Goal: Communication & Community: Connect with others

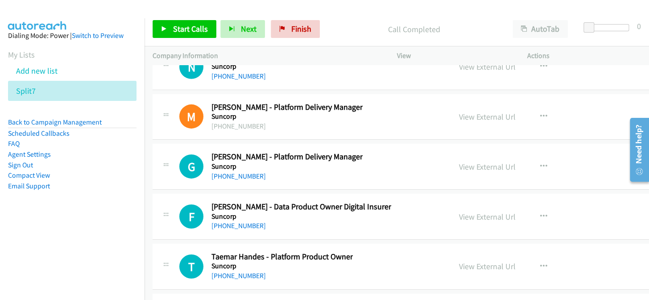
scroll to position [18319, 0]
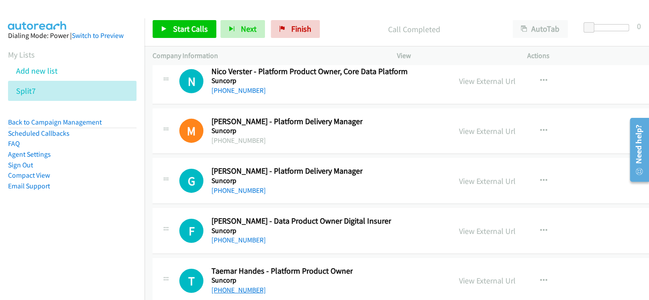
click at [225, 286] on link "[PHONE_NUMBER]" at bounding box center [239, 290] width 54 height 8
click at [231, 236] on link "[PHONE_NUMBER]" at bounding box center [239, 240] width 54 height 8
click at [248, 186] on link "[PHONE_NUMBER]" at bounding box center [239, 190] width 54 height 8
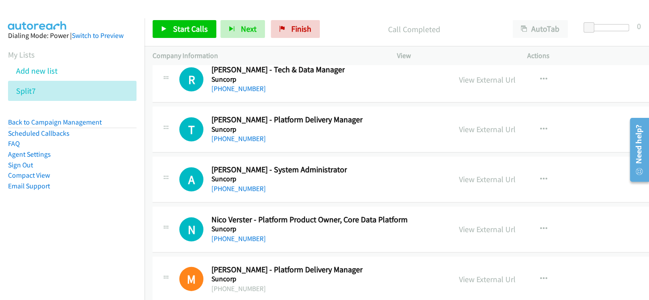
scroll to position [18157, 0]
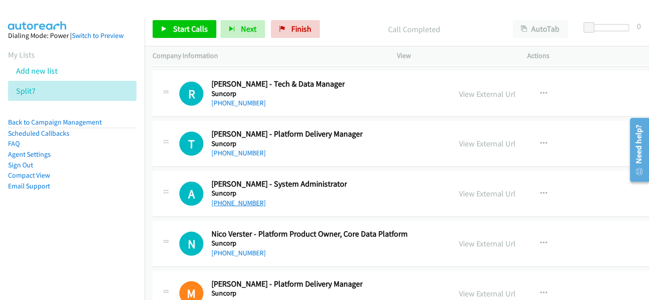
click at [247, 199] on link "[PHONE_NUMBER]" at bounding box center [239, 203] width 54 height 8
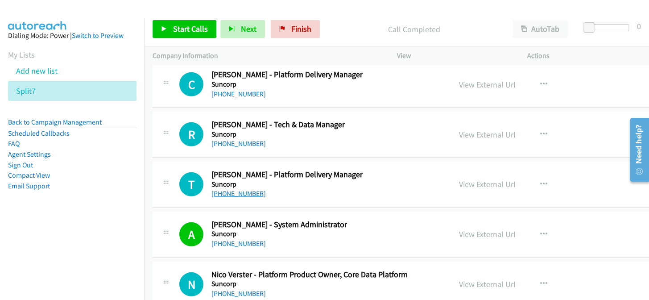
click at [240, 189] on link "[PHONE_NUMBER]" at bounding box center [239, 193] width 54 height 8
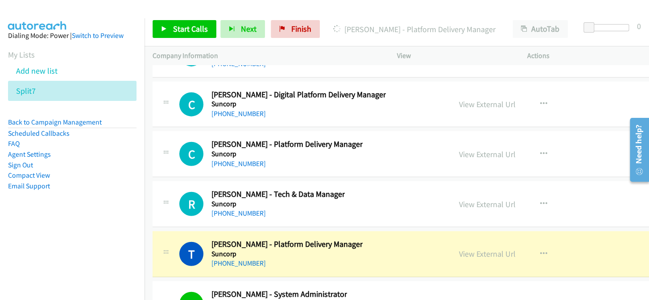
scroll to position [18036, 0]
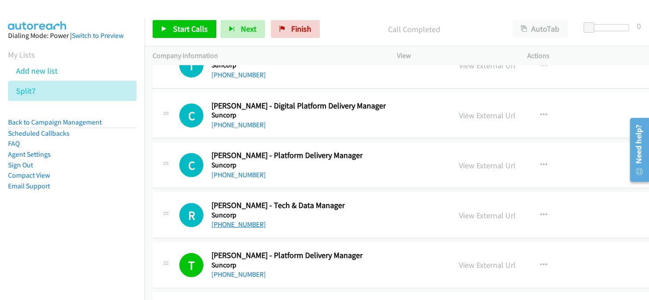
click at [243, 220] on link "[PHONE_NUMBER]" at bounding box center [239, 224] width 54 height 8
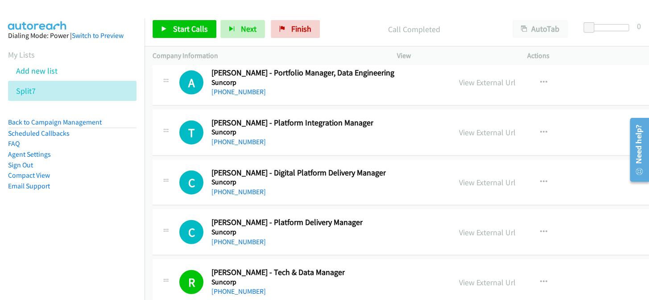
scroll to position [17954, 0]
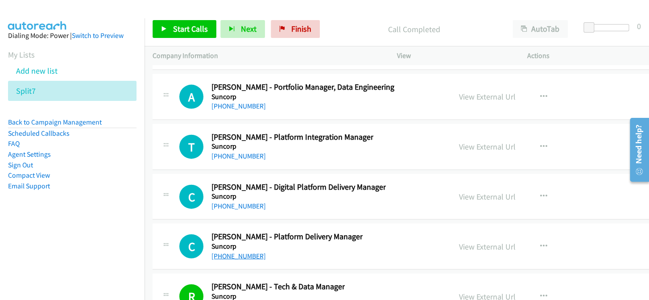
click at [237, 252] on link "[PHONE_NUMBER]" at bounding box center [239, 256] width 54 height 8
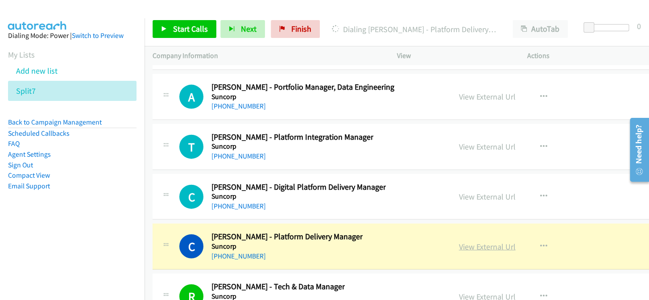
click at [464, 241] on link "View External Url" at bounding box center [487, 246] width 57 height 10
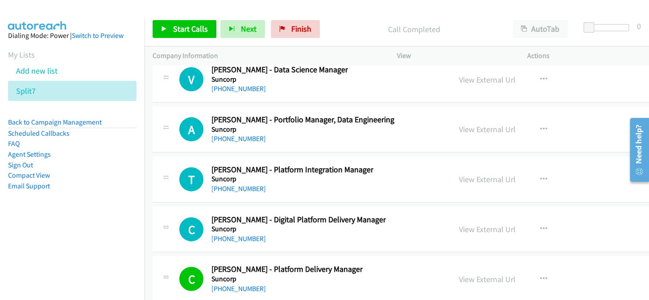
scroll to position [17914, 0]
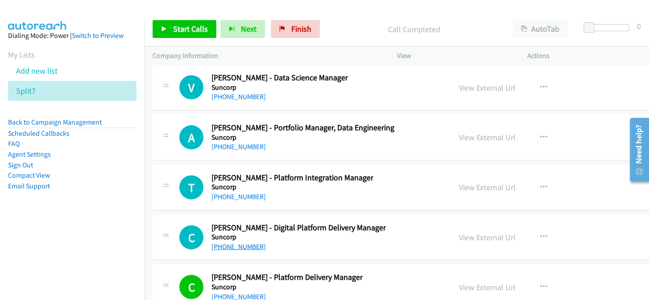
click at [233, 242] on link "[PHONE_NUMBER]" at bounding box center [239, 246] width 54 height 8
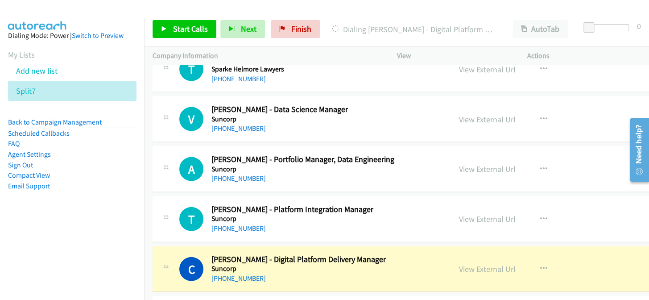
scroll to position [17873, 0]
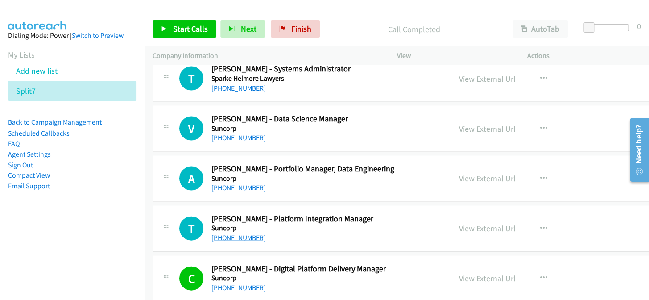
click at [224, 233] on link "[PHONE_NUMBER]" at bounding box center [239, 237] width 54 height 8
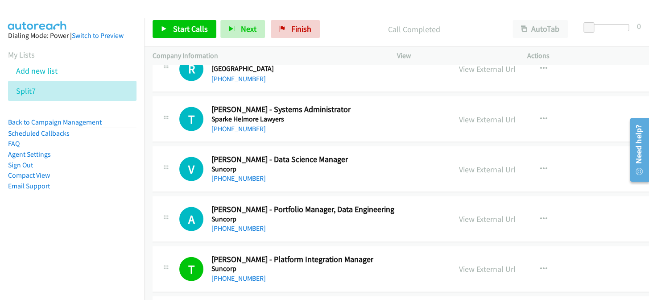
scroll to position [17792, 0]
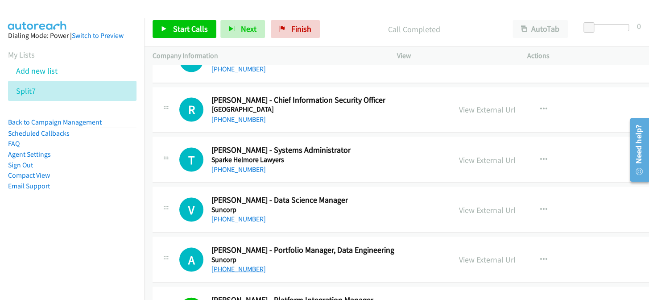
click at [240, 264] on link "[PHONE_NUMBER]" at bounding box center [239, 268] width 54 height 8
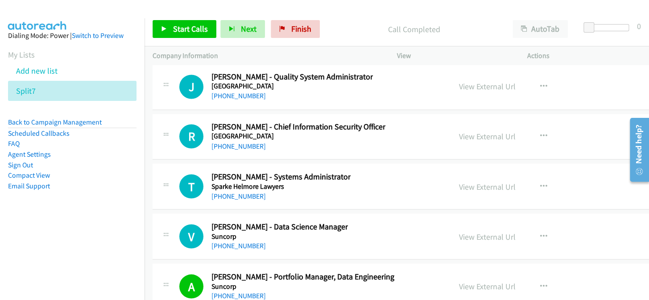
scroll to position [17751, 0]
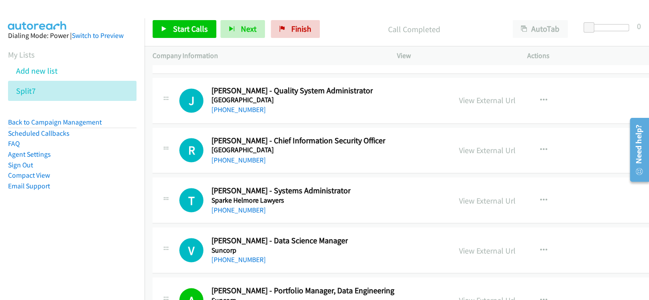
drag, startPoint x: 231, startPoint y: 239, endPoint x: 232, endPoint y: 247, distance: 7.6
click at [245, 255] on link "[PHONE_NUMBER]" at bounding box center [239, 259] width 54 height 8
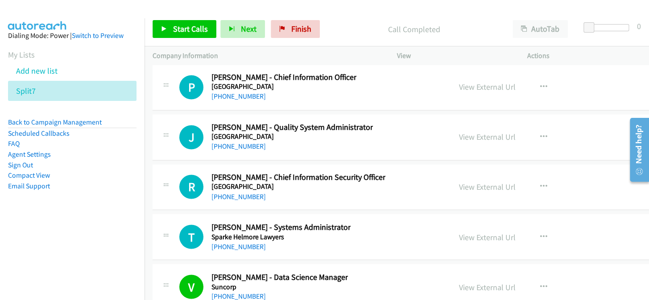
scroll to position [17711, 0]
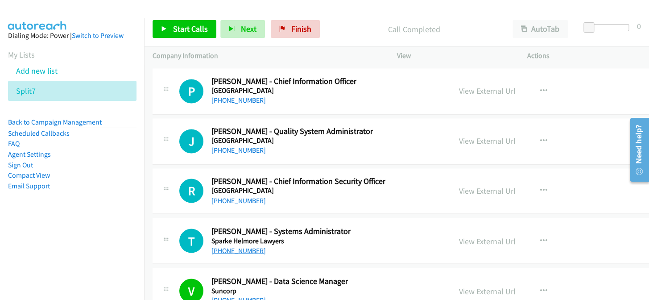
click at [241, 246] on link "[PHONE_NUMBER]" at bounding box center [239, 250] width 54 height 8
click at [237, 196] on link "[PHONE_NUMBER]" at bounding box center [239, 200] width 54 height 8
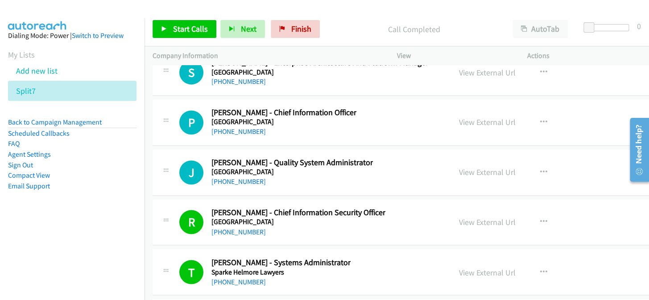
scroll to position [17670, 0]
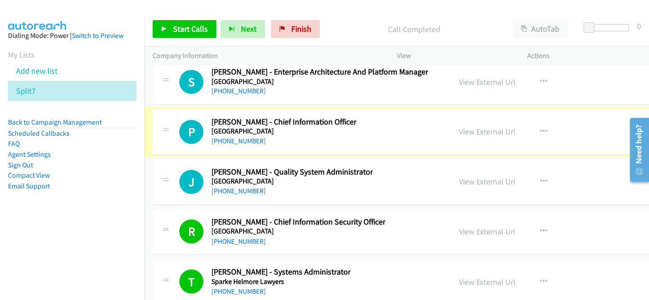
click at [224, 137] on link "[PHONE_NUMBER]" at bounding box center [239, 141] width 54 height 8
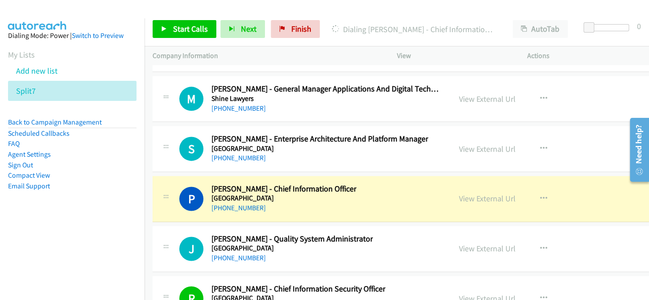
scroll to position [17589, 0]
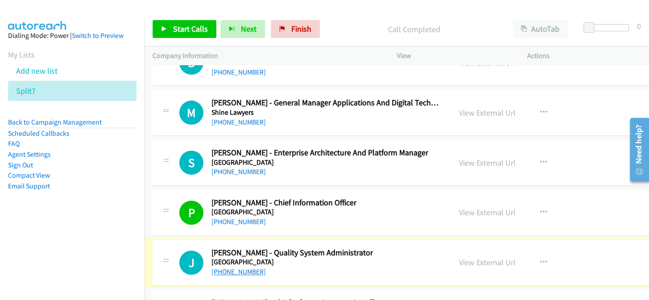
click at [241, 267] on link "[PHONE_NUMBER]" at bounding box center [239, 271] width 54 height 8
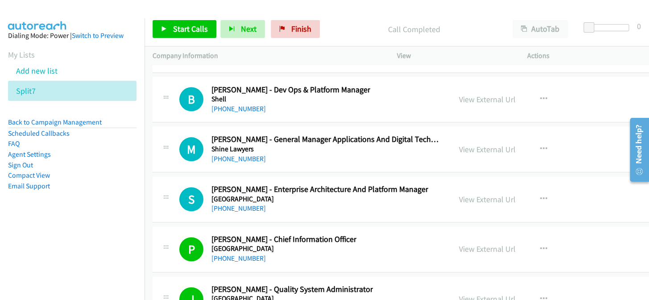
scroll to position [17549, 0]
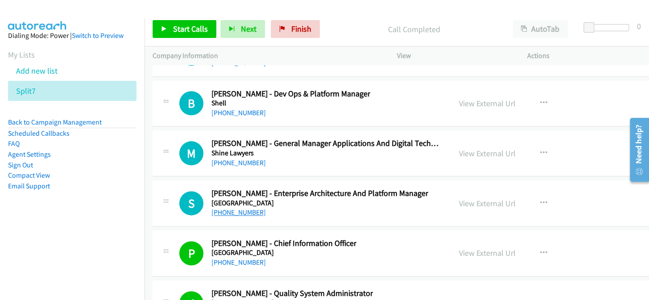
click at [236, 208] on link "[PHONE_NUMBER]" at bounding box center [239, 212] width 54 height 8
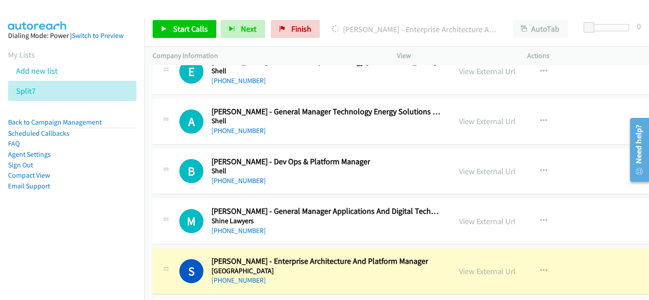
scroll to position [17468, 0]
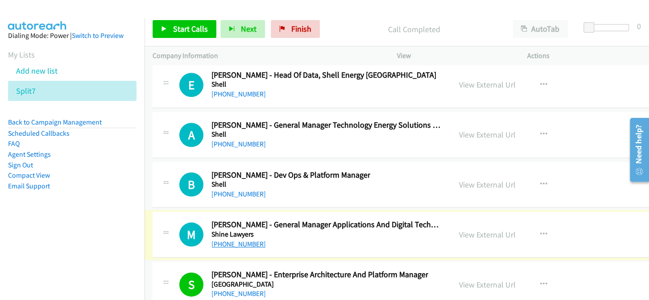
click at [233, 240] on link "[PHONE_NUMBER]" at bounding box center [239, 244] width 54 height 8
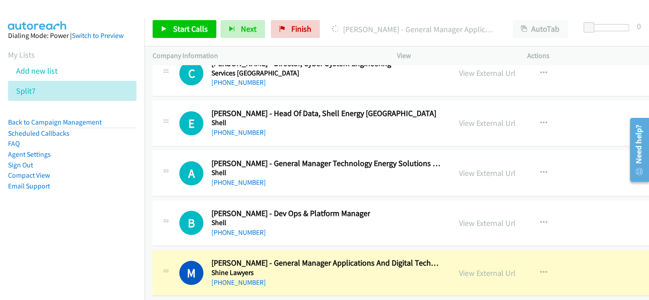
scroll to position [17427, 0]
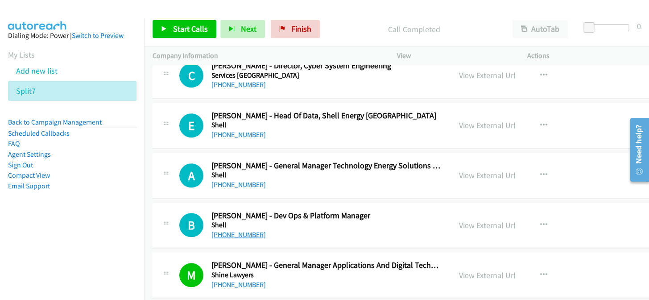
click at [241, 230] on link "[PHONE_NUMBER]" at bounding box center [239, 234] width 54 height 8
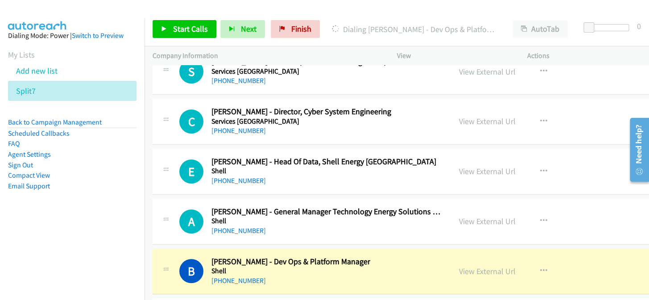
scroll to position [17386, 0]
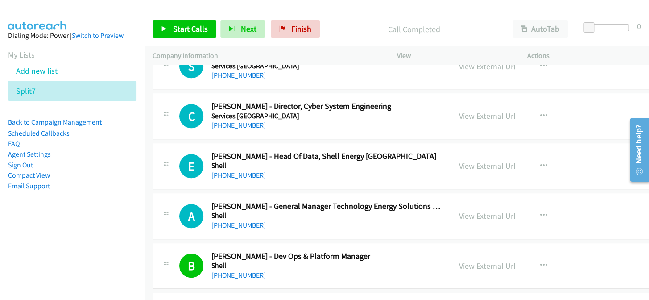
click at [244, 209] on div "A Callback Scheduled [PERSON_NAME] - General Manager Technology Energy Solution…" at bounding box center [435, 216] width 564 height 46
click at [244, 221] on link "[PHONE_NUMBER]" at bounding box center [239, 225] width 54 height 8
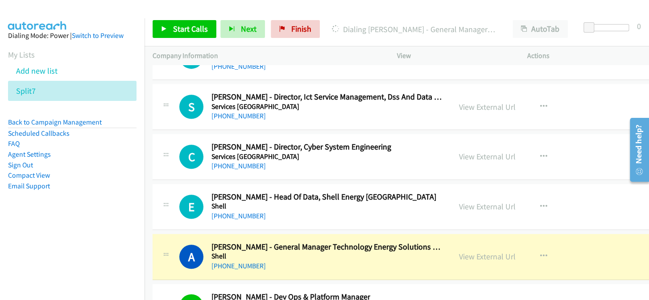
scroll to position [17305, 0]
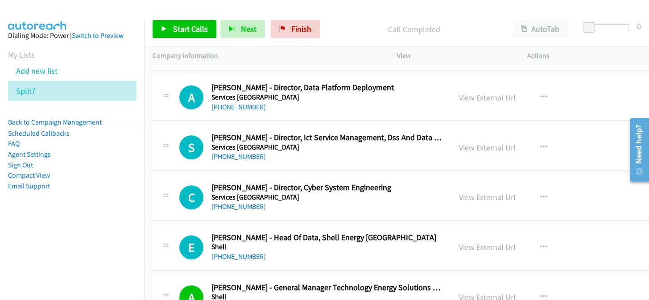
click at [242, 299] on link "[PHONE_NUMBER]" at bounding box center [239, 306] width 54 height 8
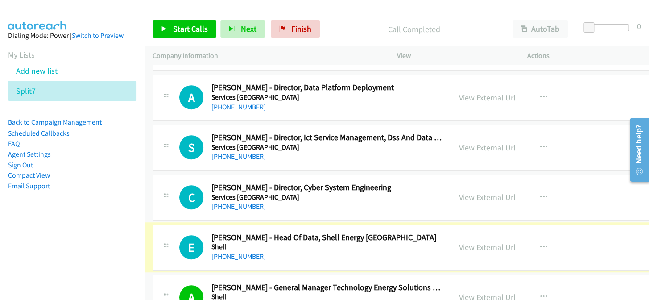
click at [238, 252] on link "[PHONE_NUMBER]" at bounding box center [239, 256] width 54 height 8
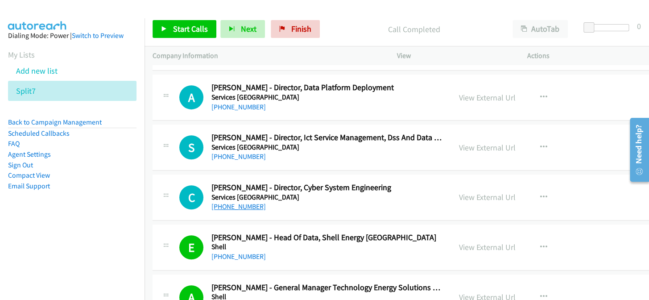
click at [220, 202] on link "[PHONE_NUMBER]" at bounding box center [239, 206] width 54 height 8
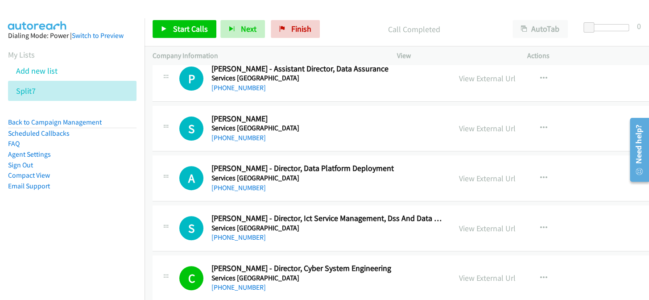
scroll to position [17224, 0]
click at [224, 233] on link "[PHONE_NUMBER]" at bounding box center [239, 237] width 54 height 8
click at [248, 184] on link "[PHONE_NUMBER]" at bounding box center [239, 188] width 54 height 8
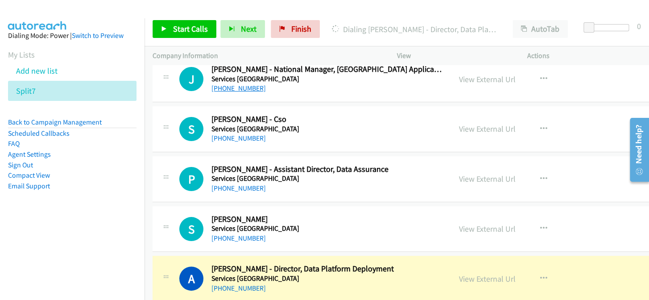
scroll to position [17103, 0]
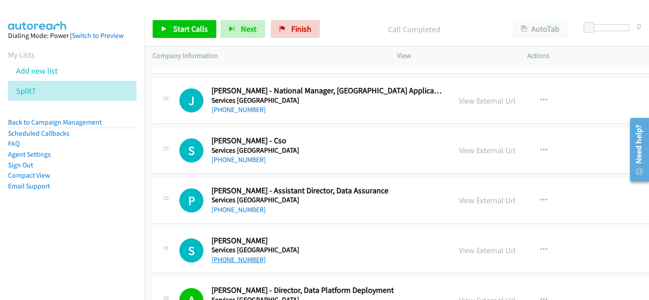
click at [228, 255] on link "[PHONE_NUMBER]" at bounding box center [239, 259] width 54 height 8
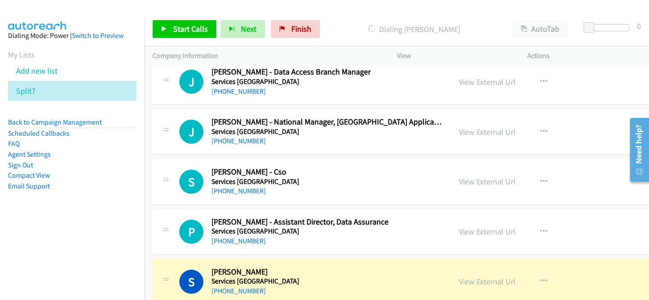
scroll to position [17062, 0]
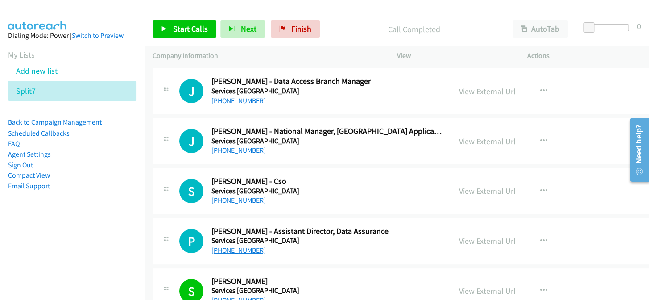
click at [251, 246] on link "[PHONE_NUMBER]" at bounding box center [239, 250] width 54 height 8
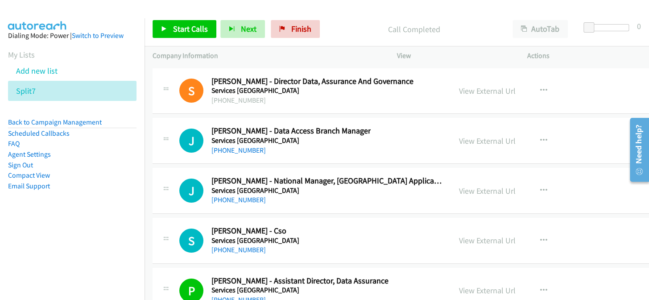
scroll to position [16981, 0]
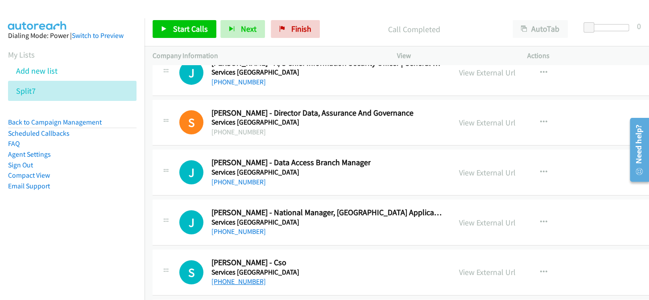
click at [235, 277] on link "[PHONE_NUMBER]" at bounding box center [239, 281] width 54 height 8
click at [236, 227] on link "[PHONE_NUMBER]" at bounding box center [239, 231] width 54 height 8
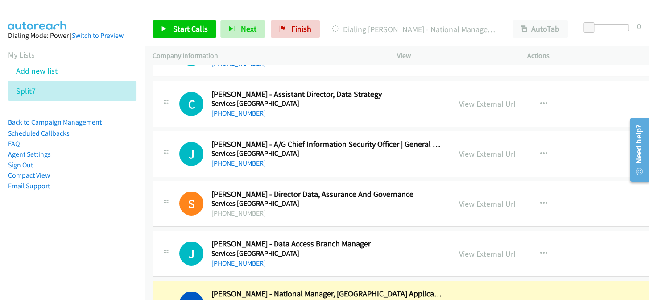
scroll to position [16940, 0]
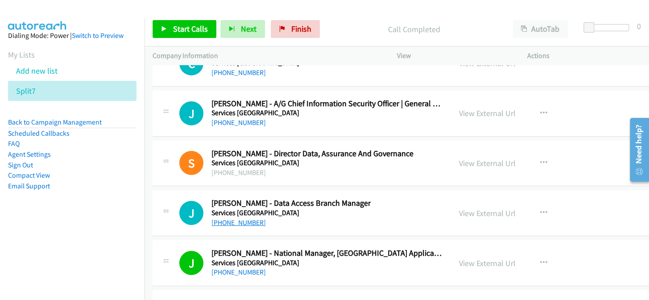
click at [244, 218] on link "[PHONE_NUMBER]" at bounding box center [239, 222] width 54 height 8
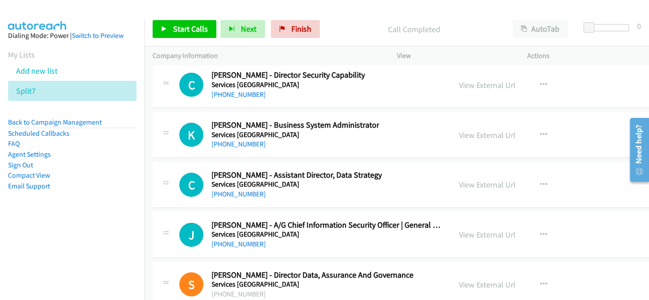
scroll to position [16818, 0]
click at [224, 240] on link "[PHONE_NUMBER]" at bounding box center [239, 244] width 54 height 8
click at [237, 190] on link "[PHONE_NUMBER]" at bounding box center [239, 194] width 54 height 8
click at [245, 140] on link "[PHONE_NUMBER]" at bounding box center [239, 144] width 54 height 8
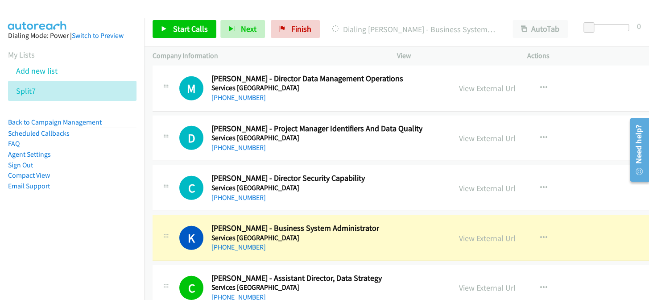
scroll to position [16697, 0]
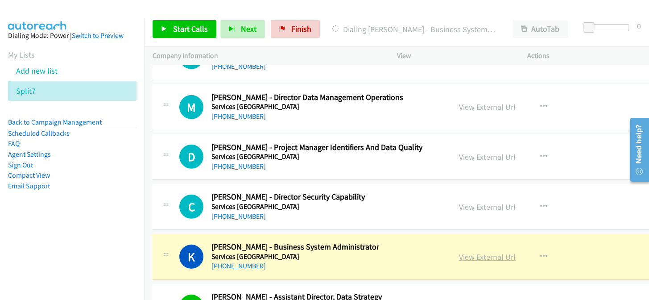
click at [473, 252] on link "View External Url" at bounding box center [487, 257] width 57 height 10
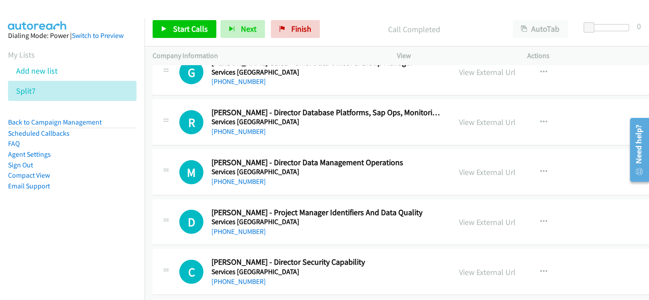
scroll to position [16616, 0]
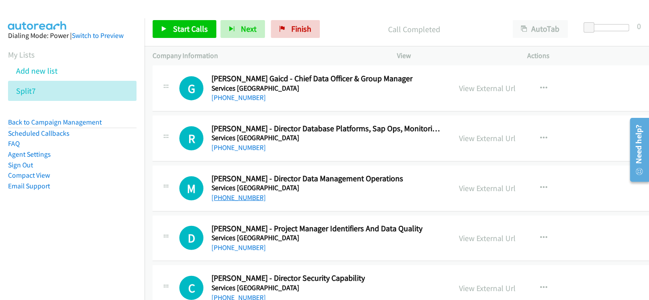
click at [243, 193] on link "[PHONE_NUMBER]" at bounding box center [239, 197] width 54 height 8
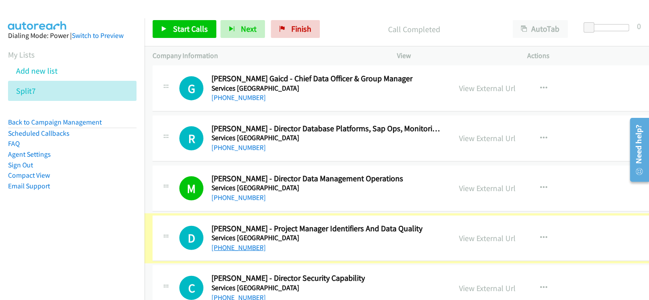
click at [222, 243] on link "[PHONE_NUMBER]" at bounding box center [239, 247] width 54 height 8
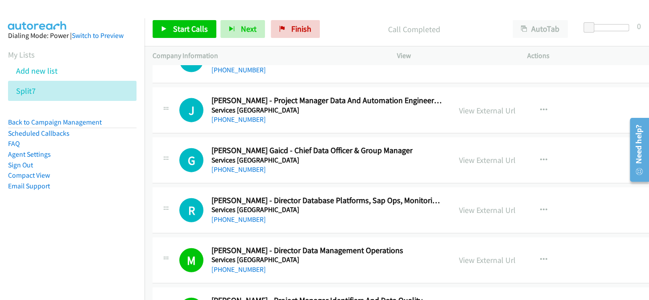
scroll to position [16535, 0]
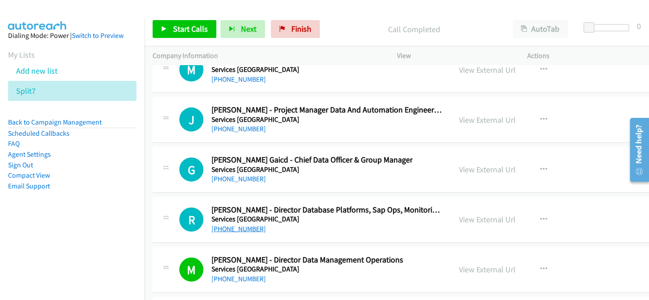
click at [227, 224] on link "[PHONE_NUMBER]" at bounding box center [239, 228] width 54 height 8
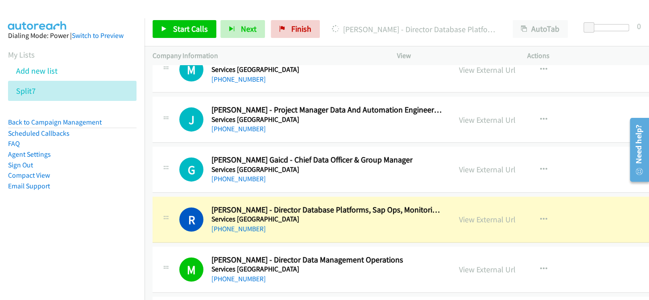
scroll to position [16494, 0]
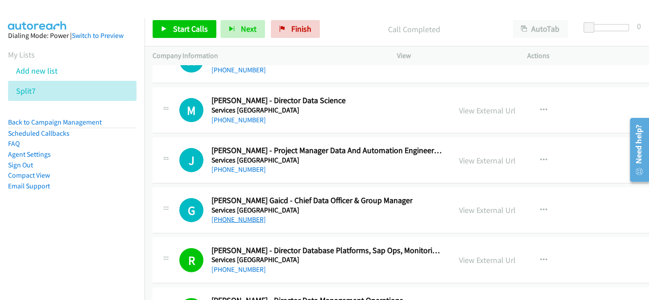
click at [240, 215] on link "[PHONE_NUMBER]" at bounding box center [239, 219] width 54 height 8
click at [236, 215] on link "[PHONE_NUMBER]" at bounding box center [239, 219] width 54 height 8
click at [465, 205] on link "View External Url" at bounding box center [487, 210] width 57 height 10
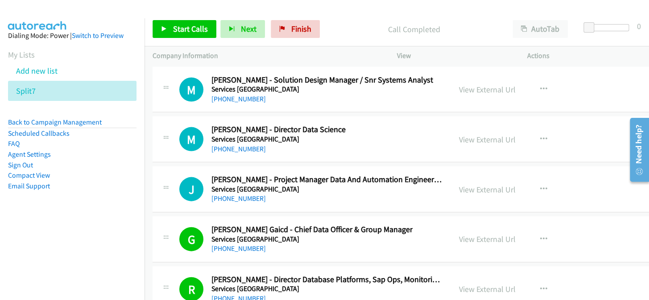
scroll to position [16453, 0]
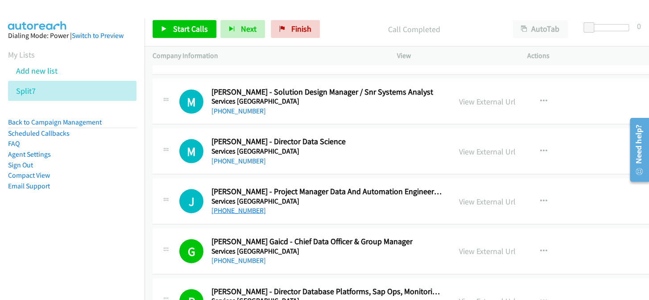
click at [236, 206] on link "[PHONE_NUMBER]" at bounding box center [239, 210] width 54 height 8
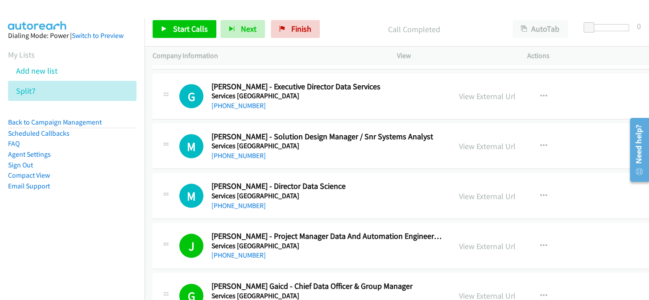
scroll to position [16372, 0]
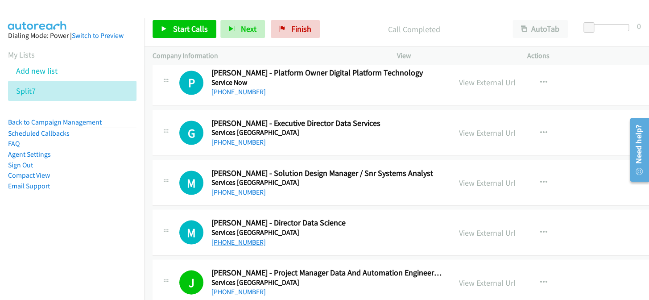
click at [219, 237] on link "[PHONE_NUMBER]" at bounding box center [239, 241] width 54 height 8
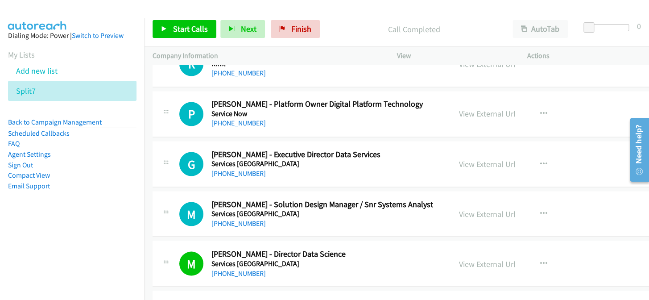
scroll to position [16331, 0]
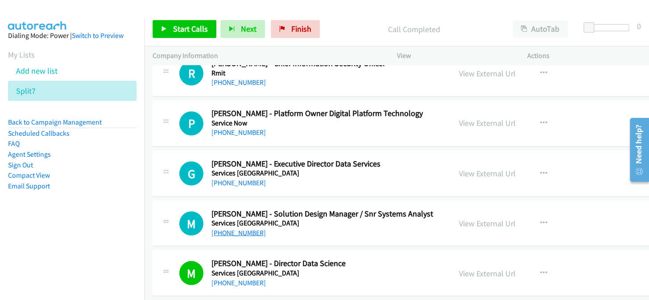
click at [245, 228] on link "[PHONE_NUMBER]" at bounding box center [239, 232] width 54 height 8
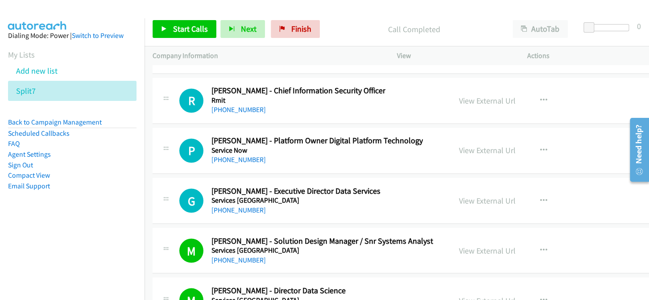
scroll to position [16291, 0]
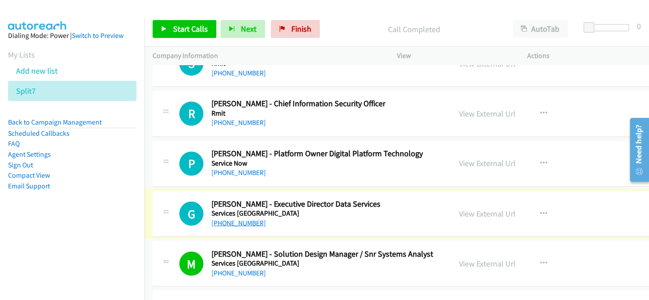
click at [240, 218] on link "[PHONE_NUMBER]" at bounding box center [239, 222] width 54 height 8
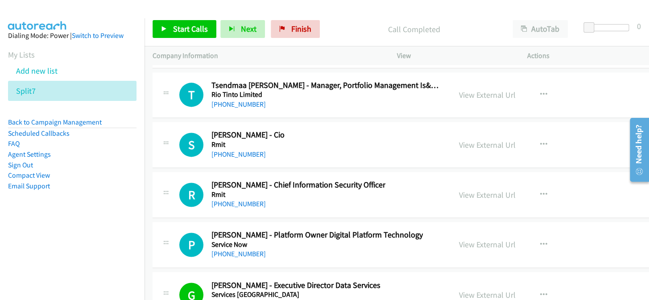
scroll to position [16251, 0]
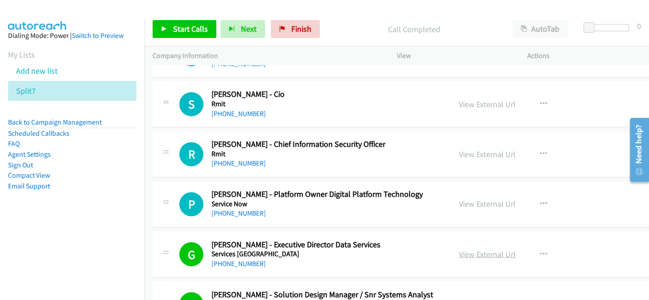
click at [468, 249] on link "View External Url" at bounding box center [487, 254] width 57 height 10
click at [239, 209] on link "[PHONE_NUMBER]" at bounding box center [239, 213] width 54 height 8
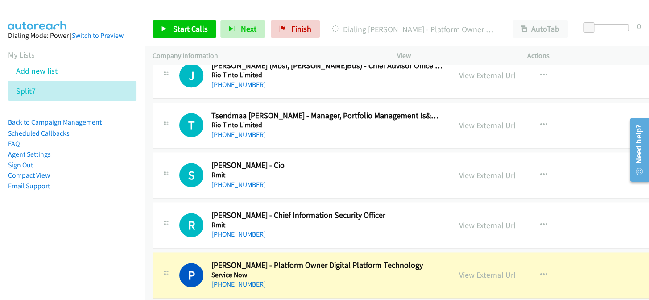
scroll to position [16169, 0]
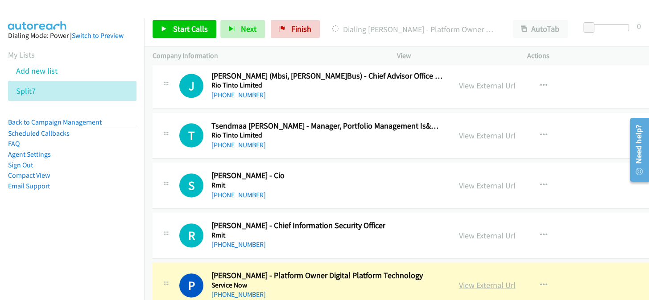
click at [459, 280] on link "View External Url" at bounding box center [487, 285] width 57 height 10
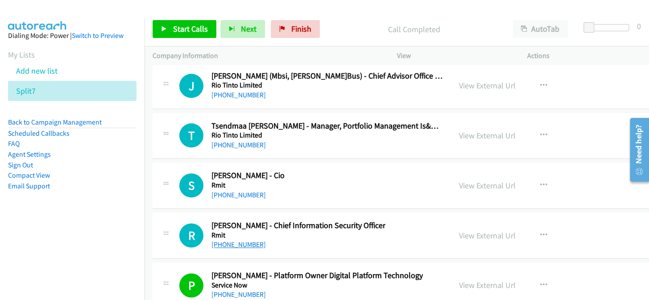
click at [223, 240] on link "[PHONE_NUMBER]" at bounding box center [239, 244] width 54 height 8
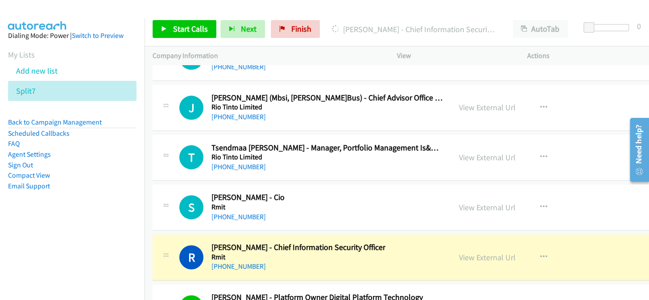
scroll to position [16129, 0]
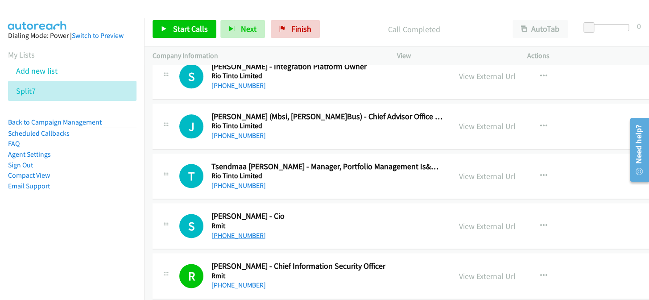
click at [252, 231] on link "[PHONE_NUMBER]" at bounding box center [239, 235] width 54 height 8
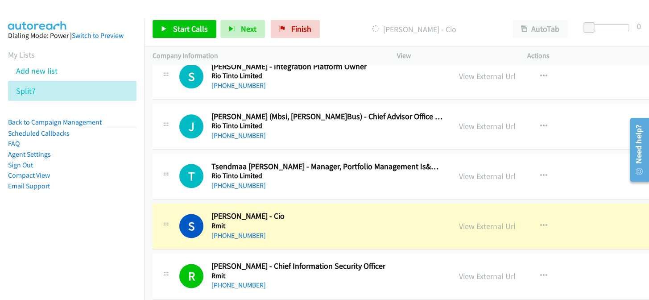
scroll to position [16088, 0]
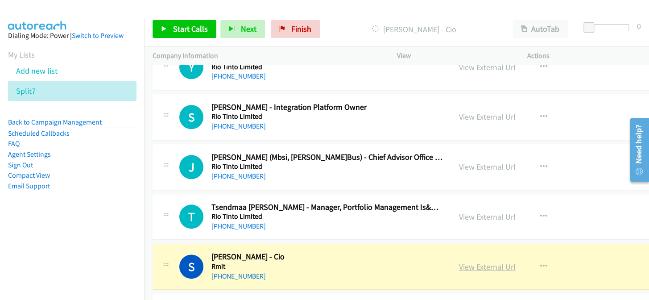
click at [460, 261] on link "View External Url" at bounding box center [487, 266] width 57 height 10
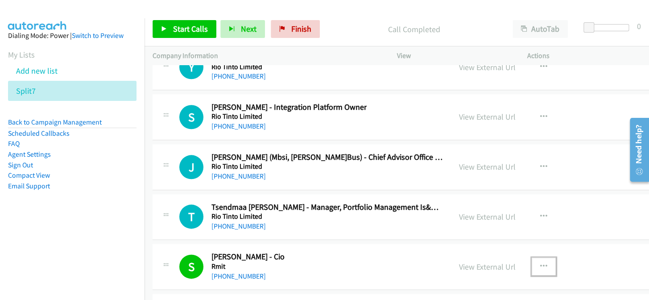
click at [532, 257] on button "button" at bounding box center [544, 266] width 24 height 18
click at [521, 244] on div at bounding box center [324, 150] width 649 height 300
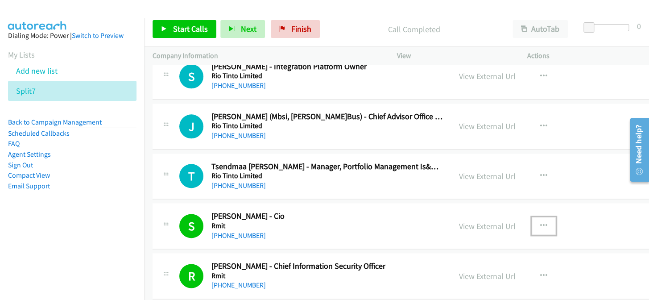
click at [540, 222] on icon "button" at bounding box center [543, 225] width 7 height 7
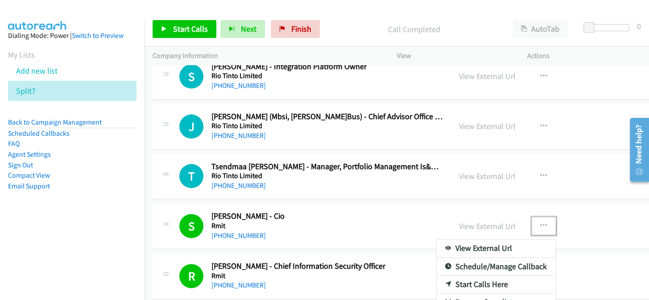
click at [519, 209] on div at bounding box center [324, 150] width 649 height 300
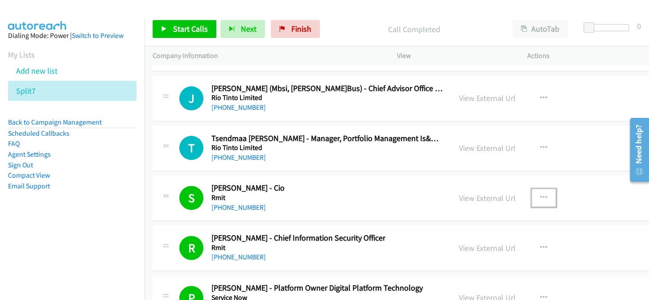
scroll to position [16169, 0]
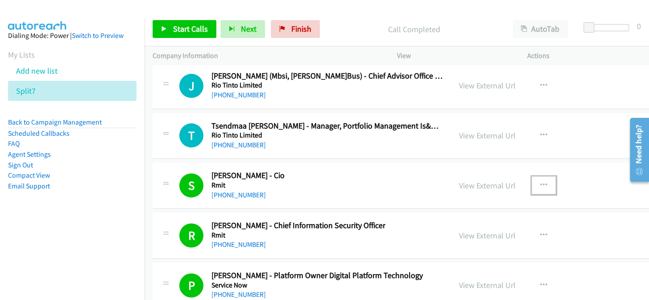
click at [532, 176] on button "button" at bounding box center [544, 185] width 24 height 18
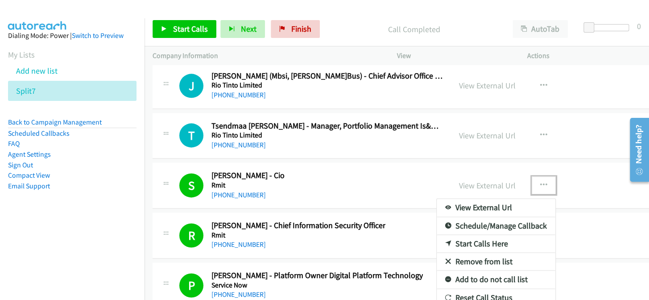
click at [466, 270] on link "Add to do not call list" at bounding box center [496, 279] width 119 height 18
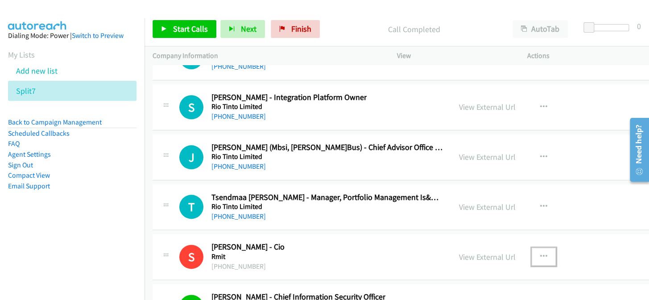
scroll to position [16088, 0]
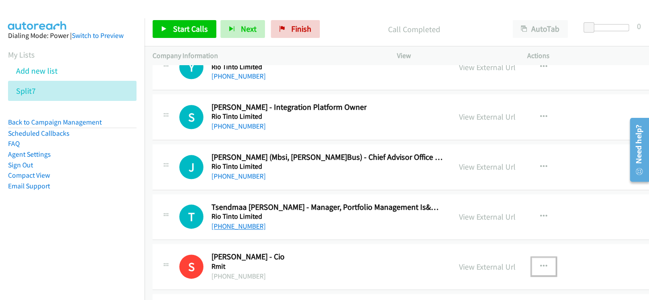
click at [245, 222] on link "[PHONE_NUMBER]" at bounding box center [239, 226] width 54 height 8
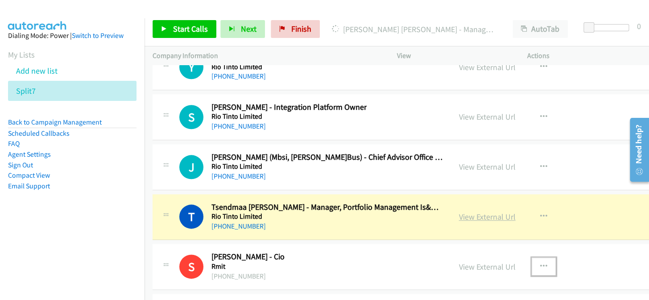
click at [477, 212] on link "View External Url" at bounding box center [487, 217] width 57 height 10
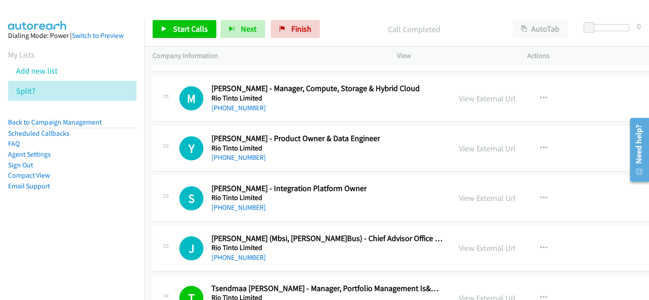
scroll to position [15966, 0]
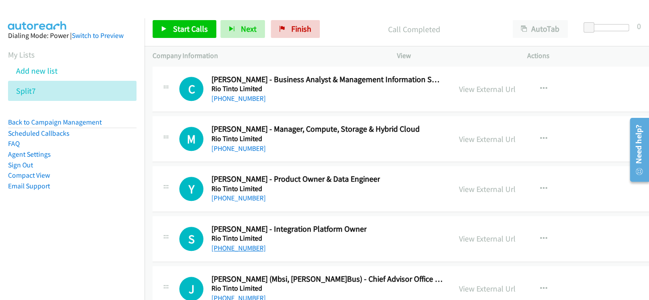
click at [245, 244] on link "[PHONE_NUMBER]" at bounding box center [239, 248] width 54 height 8
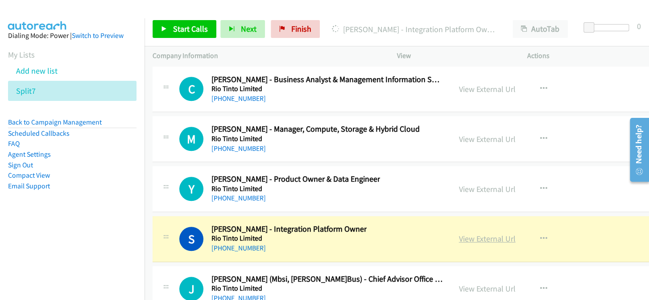
click at [461, 233] on link "View External Url" at bounding box center [487, 238] width 57 height 10
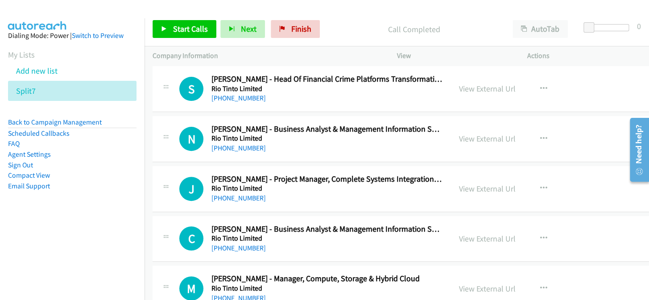
scroll to position [15804, 0]
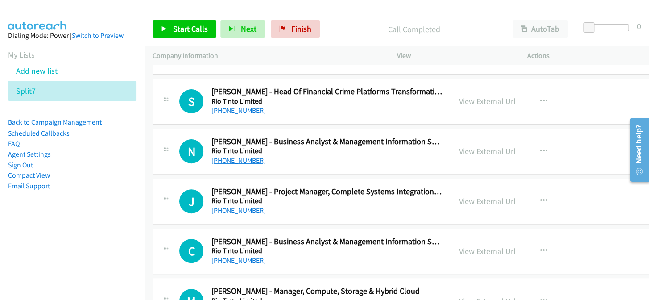
click at [220, 156] on link "[PHONE_NUMBER]" at bounding box center [239, 160] width 54 height 8
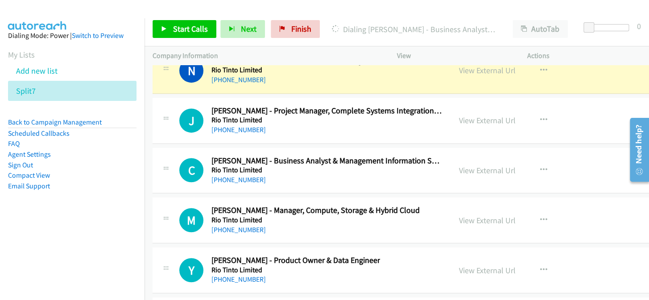
scroll to position [15845, 0]
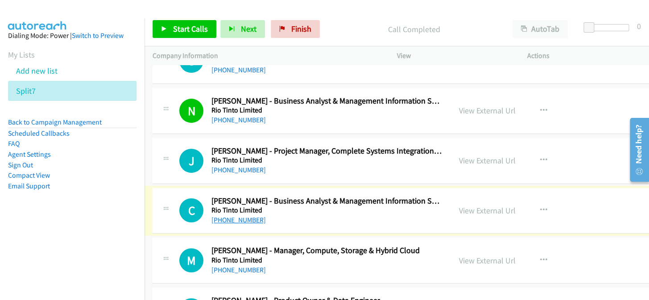
click at [223, 216] on link "[PHONE_NUMBER]" at bounding box center [239, 220] width 54 height 8
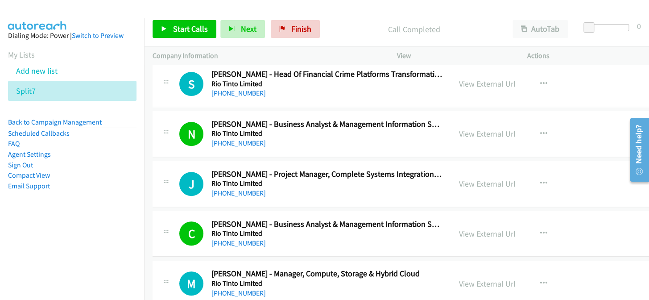
scroll to position [15804, 0]
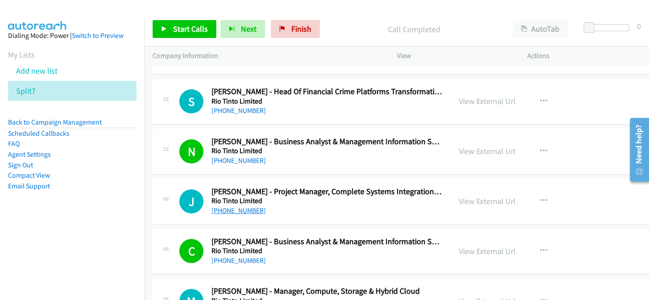
click at [231, 206] on link "[PHONE_NUMBER]" at bounding box center [239, 210] width 54 height 8
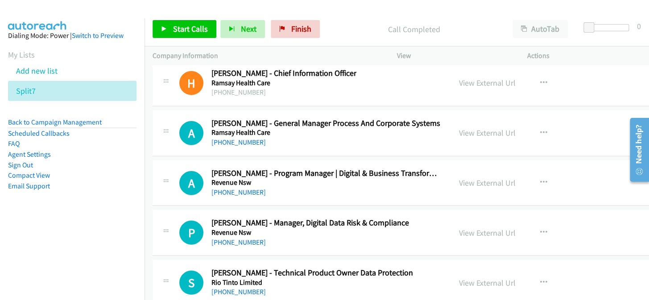
scroll to position [15561, 0]
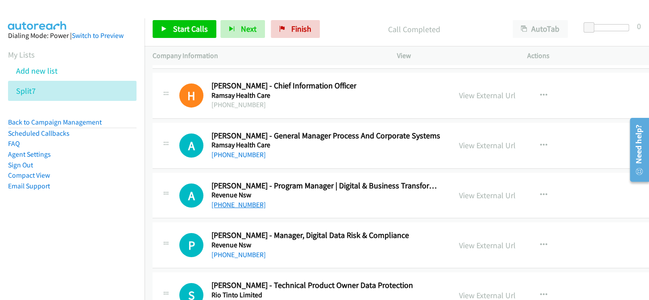
click at [213, 200] on link "[PHONE_NUMBER]" at bounding box center [239, 204] width 54 height 8
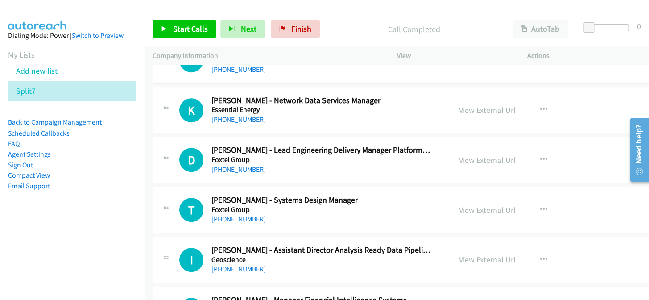
scroll to position [4484, 0]
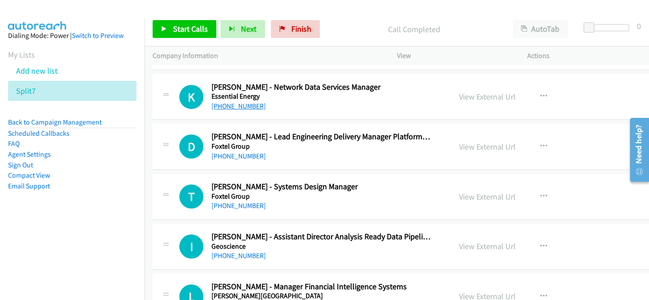
click at [232, 103] on link "[PHONE_NUMBER]" at bounding box center [239, 106] width 54 height 8
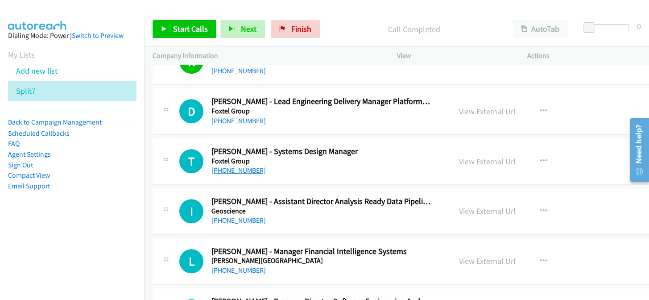
scroll to position [4524, 0]
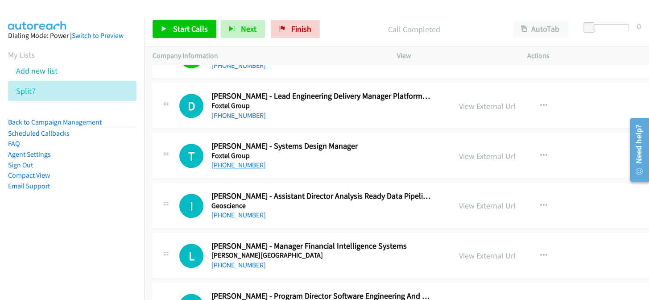
click at [229, 161] on link "[PHONE_NUMBER]" at bounding box center [239, 165] width 54 height 8
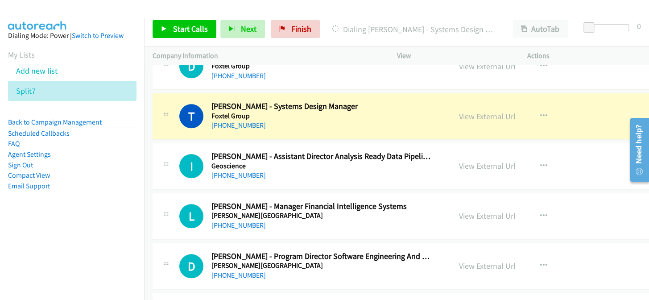
scroll to position [4565, 0]
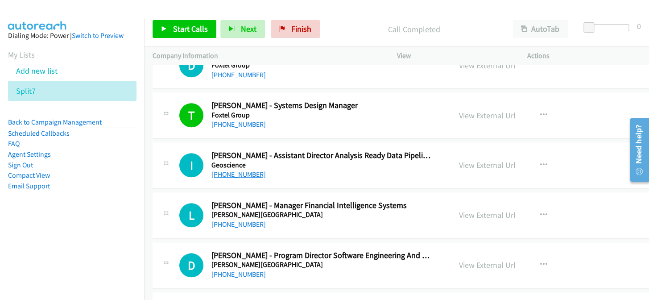
click at [231, 170] on link "[PHONE_NUMBER]" at bounding box center [239, 174] width 54 height 8
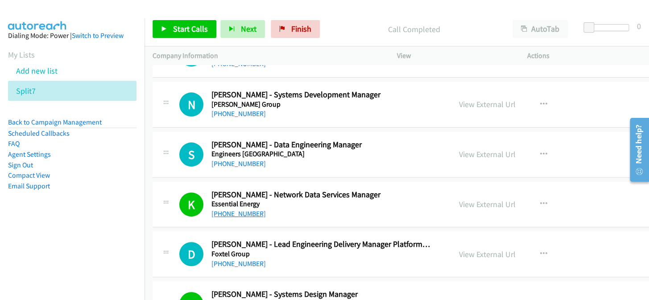
scroll to position [4362, 0]
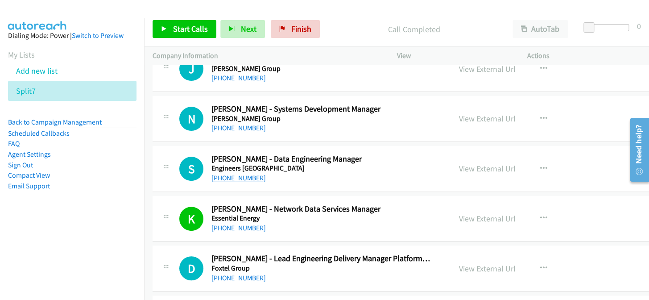
click at [224, 174] on link "[PHONE_NUMBER]" at bounding box center [239, 178] width 54 height 8
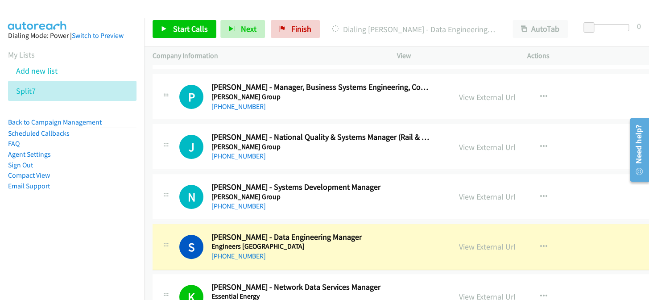
scroll to position [4281, 0]
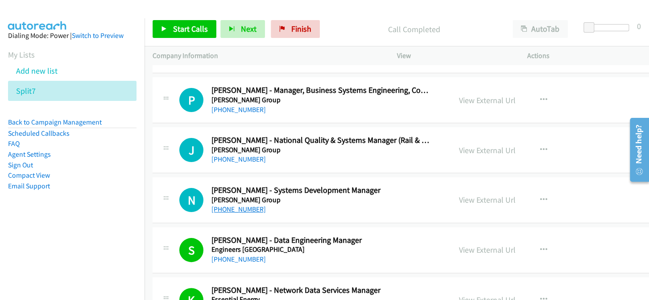
click at [243, 205] on link "[PHONE_NUMBER]" at bounding box center [239, 209] width 54 height 8
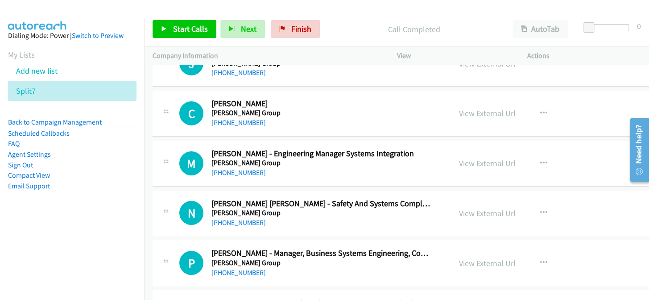
scroll to position [4078, 0]
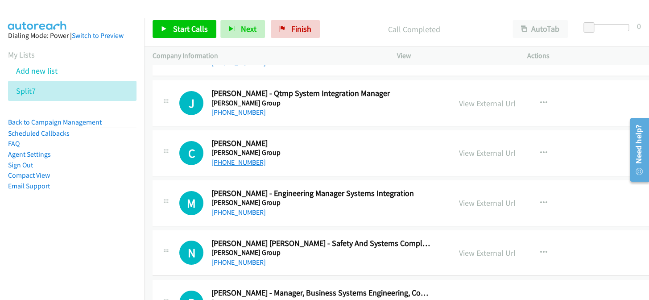
click at [235, 158] on link "[PHONE_NUMBER]" at bounding box center [239, 162] width 54 height 8
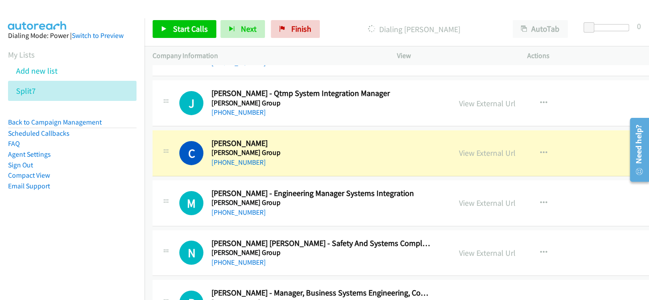
click at [355, 200] on h5 "[PERSON_NAME] Group" at bounding box center [322, 202] width 220 height 9
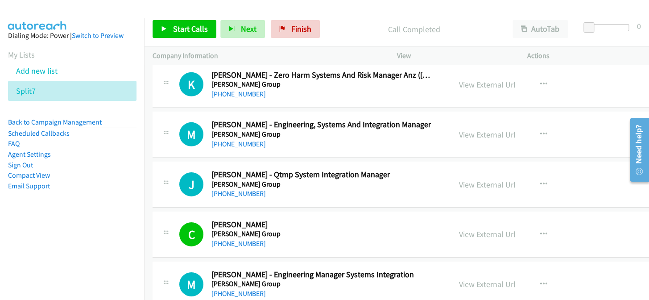
scroll to position [3956, 0]
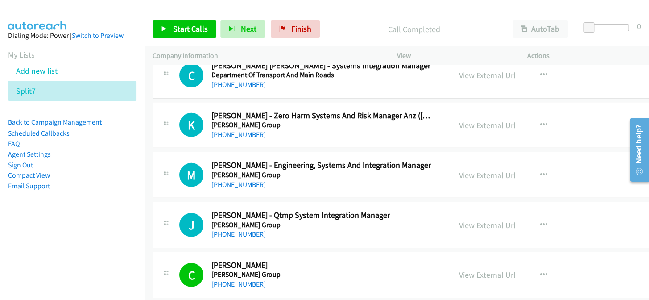
click at [247, 230] on link "[PHONE_NUMBER]" at bounding box center [239, 234] width 54 height 8
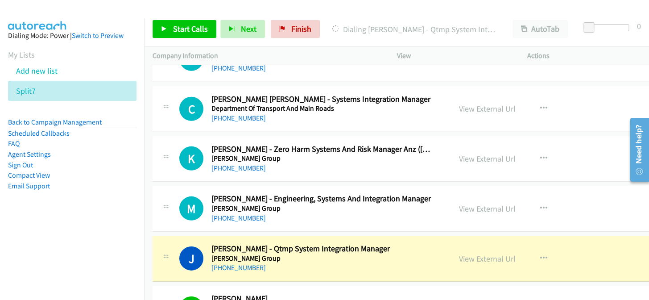
scroll to position [3916, 0]
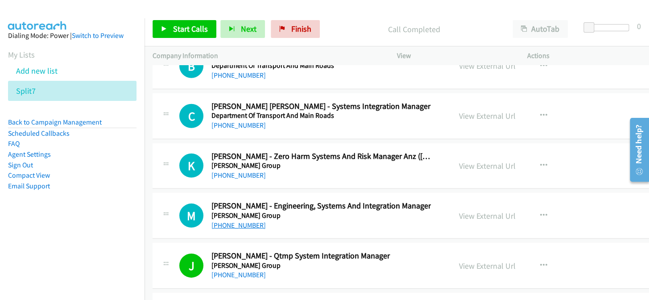
click at [241, 221] on link "[PHONE_NUMBER]" at bounding box center [239, 225] width 54 height 8
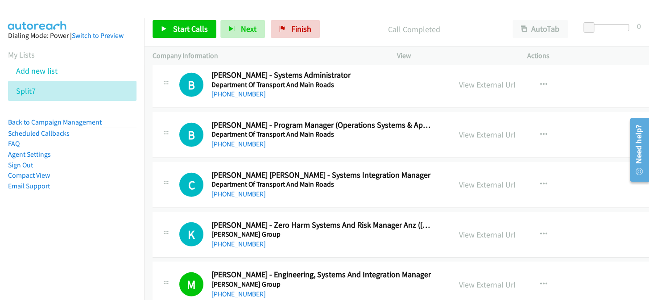
scroll to position [3834, 0]
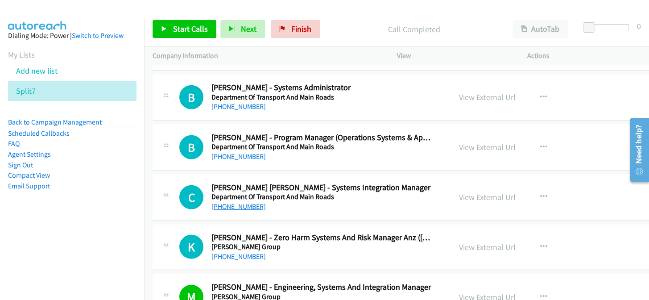
click at [245, 202] on link "[PHONE_NUMBER]" at bounding box center [239, 206] width 54 height 8
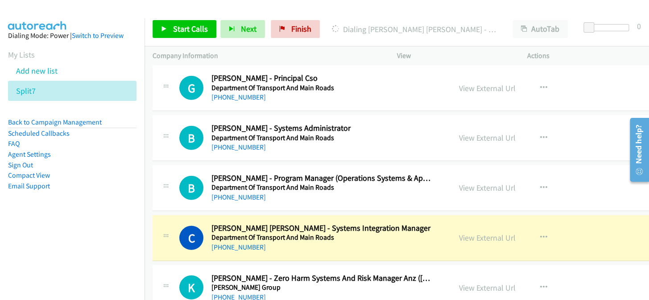
scroll to position [3753, 0]
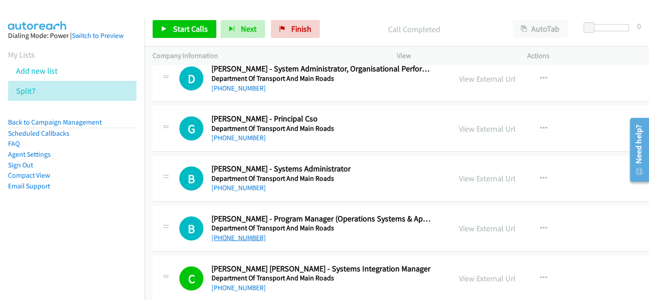
click at [241, 233] on link "[PHONE_NUMBER]" at bounding box center [239, 237] width 54 height 8
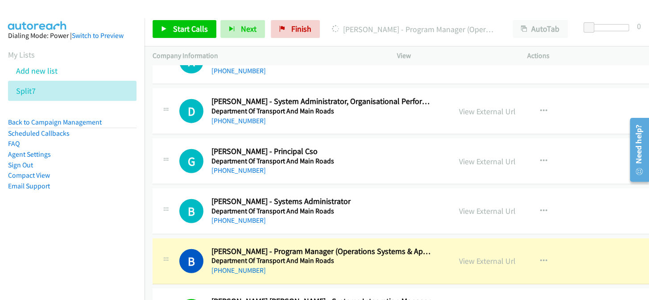
scroll to position [3713, 0]
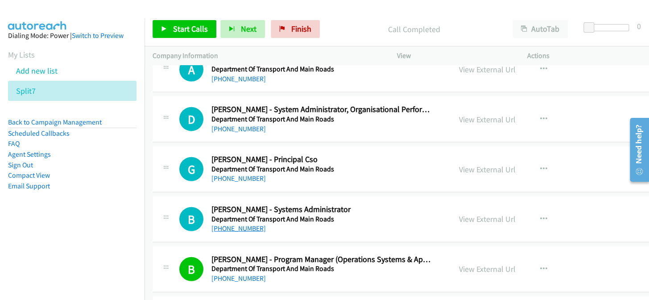
click at [251, 225] on link "[PHONE_NUMBER]" at bounding box center [239, 228] width 54 height 8
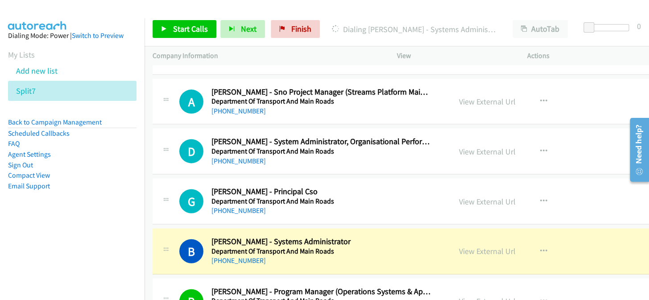
scroll to position [3672, 0]
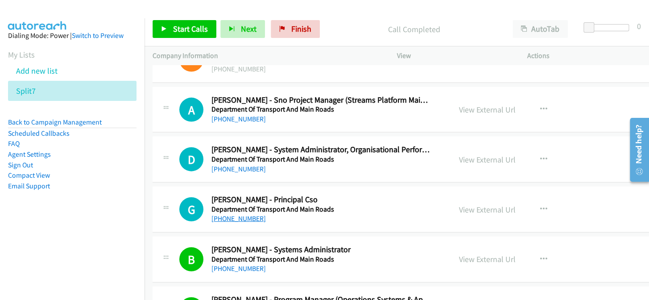
click at [246, 215] on link "[PHONE_NUMBER]" at bounding box center [239, 218] width 54 height 8
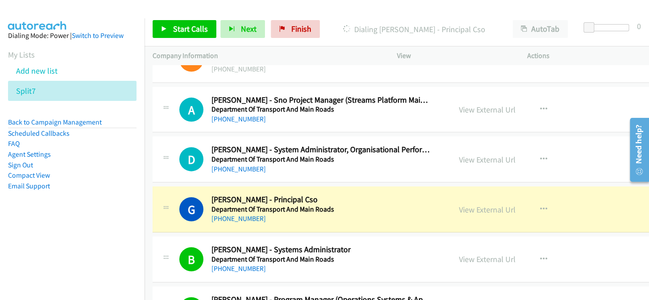
scroll to position [3632, 0]
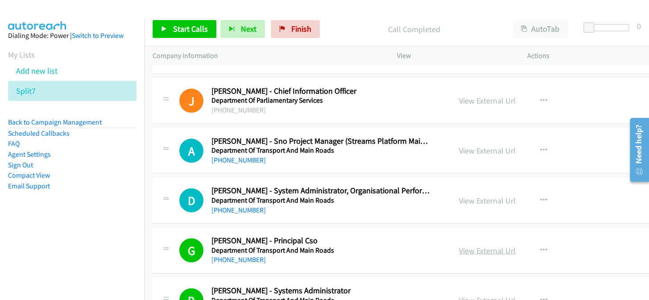
click at [459, 245] on link "View External Url" at bounding box center [487, 250] width 57 height 10
click at [236, 205] on link "[PHONE_NUMBER]" at bounding box center [239, 209] width 54 height 8
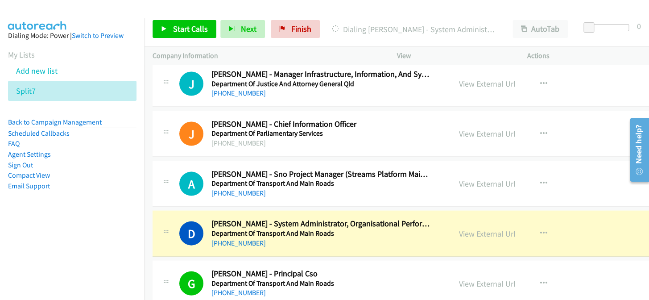
scroll to position [3591, 0]
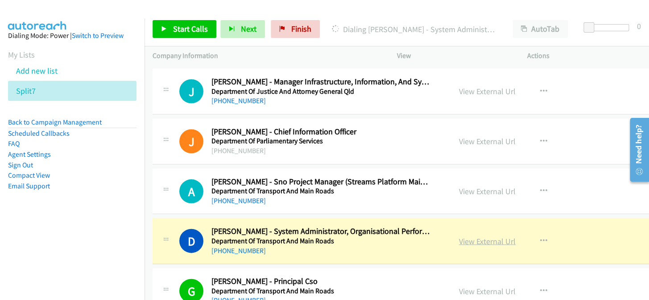
click at [459, 236] on link "View External Url" at bounding box center [487, 241] width 57 height 10
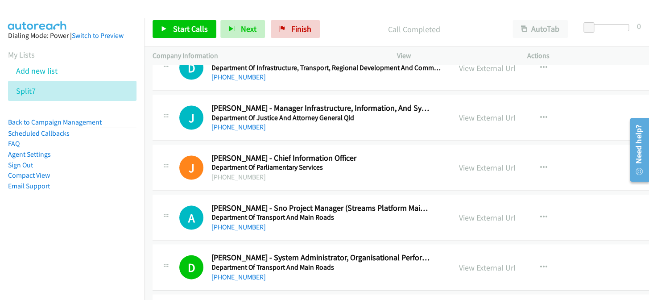
scroll to position [3551, 0]
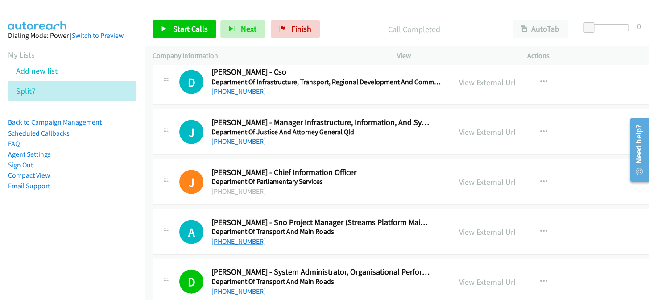
click at [242, 236] on link "[PHONE_NUMBER]" at bounding box center [239, 240] width 54 height 8
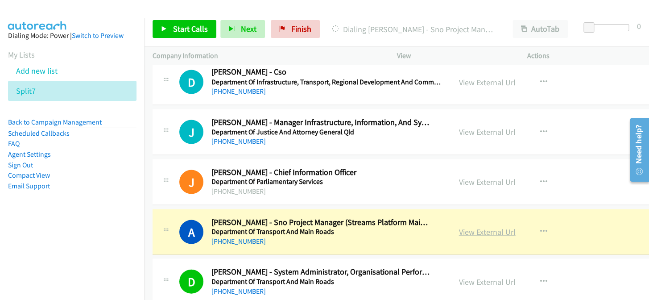
click at [460, 228] on link "View External Url" at bounding box center [487, 231] width 57 height 10
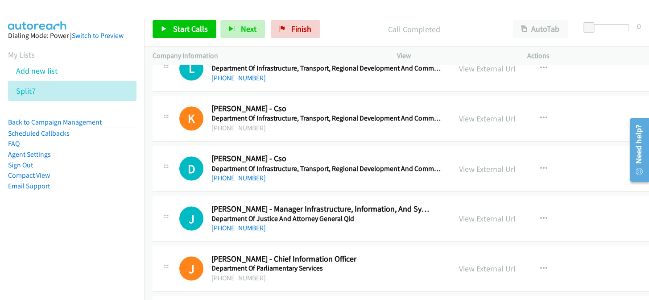
scroll to position [3429, 0]
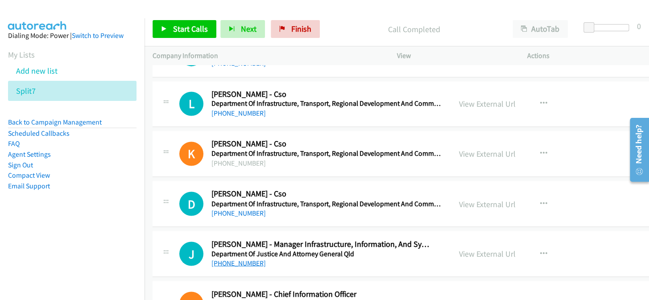
click at [235, 258] on link "[PHONE_NUMBER]" at bounding box center [239, 262] width 54 height 8
click at [239, 111] on link "[PHONE_NUMBER]" at bounding box center [239, 113] width 54 height 8
click at [241, 212] on div "[PHONE_NUMBER]" at bounding box center [328, 212] width 232 height 11
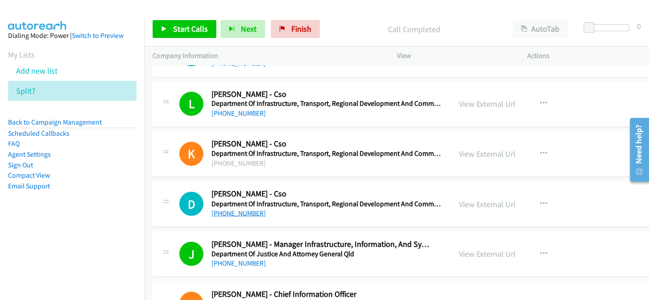
click at [242, 210] on link "[PHONE_NUMBER]" at bounding box center [239, 212] width 54 height 8
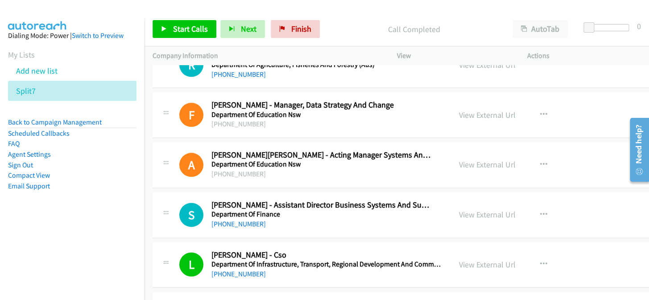
scroll to position [3226, 0]
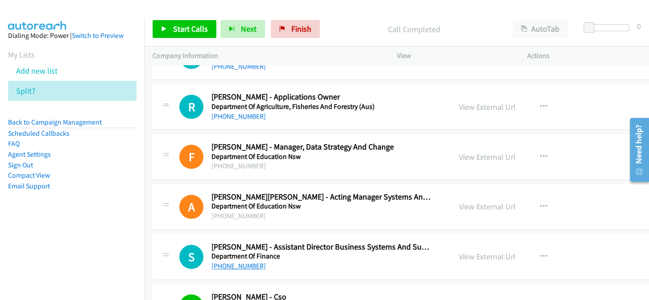
click at [245, 261] on link "[PHONE_NUMBER]" at bounding box center [239, 265] width 54 height 8
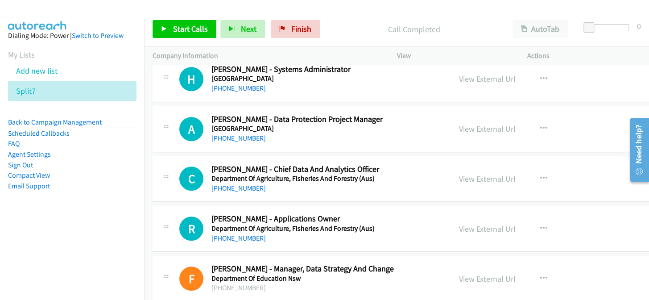
scroll to position [3023, 0]
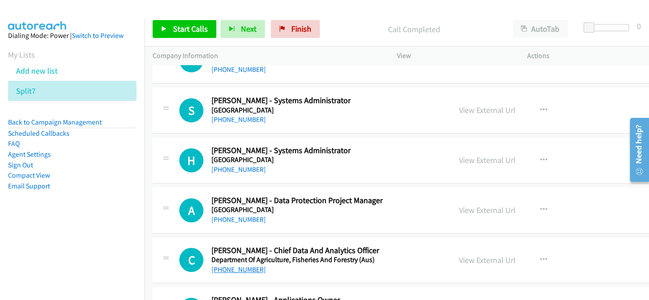
click at [237, 265] on link "[PHONE_NUMBER]" at bounding box center [239, 269] width 54 height 8
drag, startPoint x: 236, startPoint y: 263, endPoint x: 245, endPoint y: 232, distance: 32.4
click at [242, 217] on link "[PHONE_NUMBER]" at bounding box center [239, 219] width 54 height 8
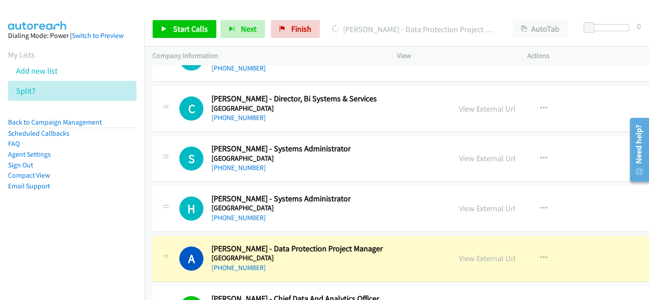
scroll to position [2983, 0]
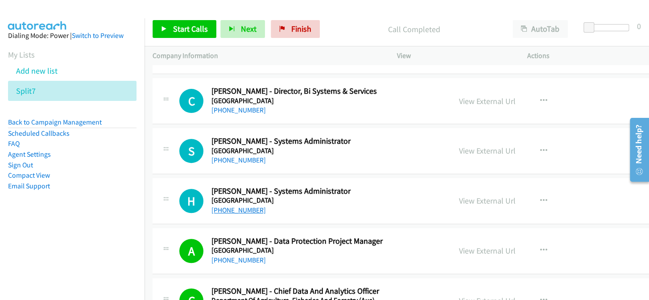
click at [242, 206] on link "[PHONE_NUMBER]" at bounding box center [239, 210] width 54 height 8
click at [255, 158] on link "[PHONE_NUMBER]" at bounding box center [239, 160] width 54 height 8
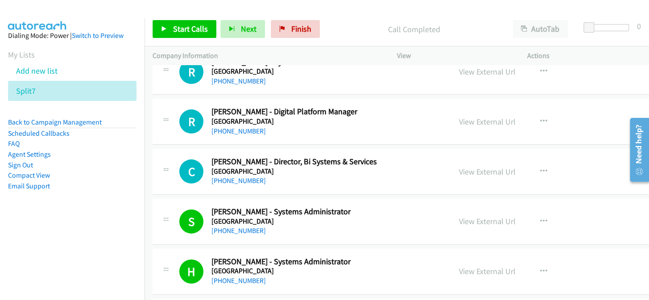
scroll to position [2901, 0]
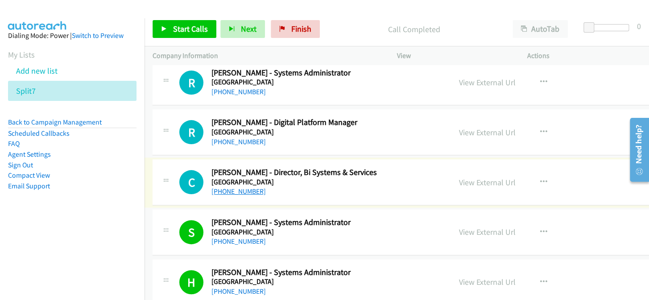
click at [227, 188] on link "[PHONE_NUMBER]" at bounding box center [239, 191] width 54 height 8
click at [224, 137] on link "[PHONE_NUMBER]" at bounding box center [239, 141] width 54 height 8
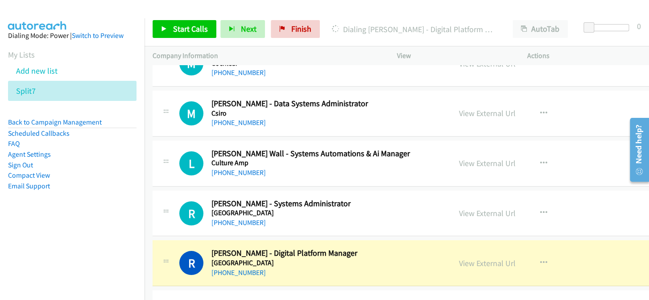
scroll to position [2780, 0]
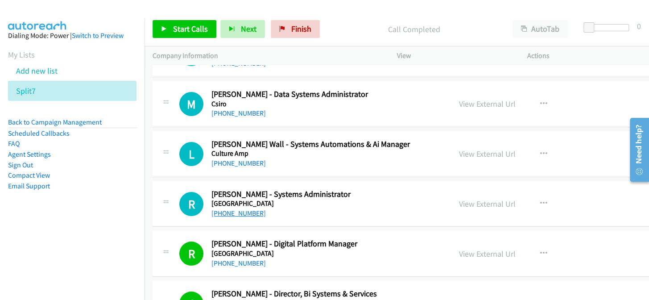
click at [245, 209] on link "[PHONE_NUMBER]" at bounding box center [239, 213] width 54 height 8
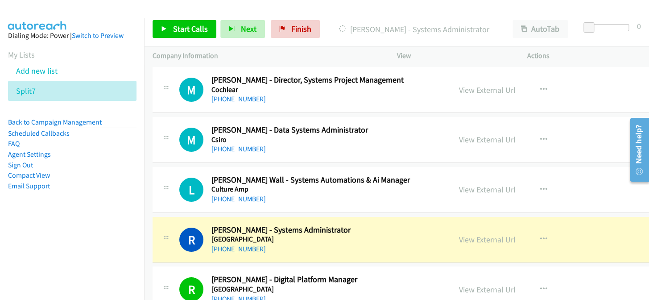
scroll to position [2739, 0]
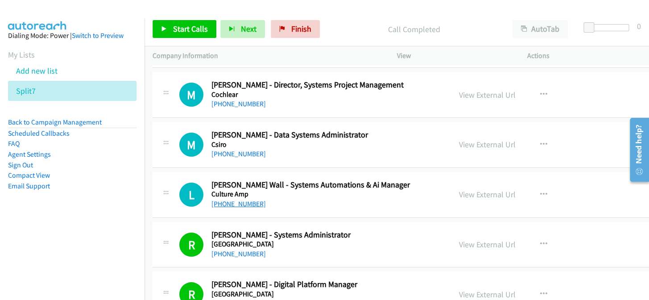
click at [231, 199] on link "[PHONE_NUMBER]" at bounding box center [239, 203] width 54 height 8
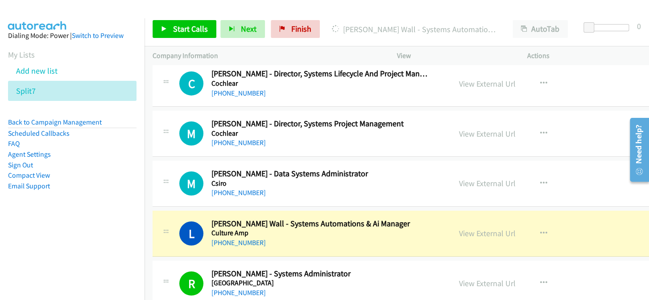
scroll to position [2699, 0]
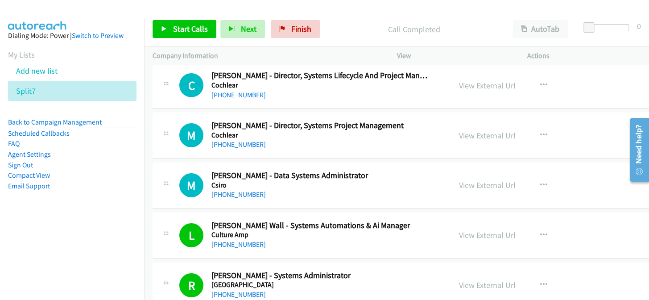
drag, startPoint x: 226, startPoint y: 170, endPoint x: 226, endPoint y: 195, distance: 25.0
drag, startPoint x: 239, startPoint y: 194, endPoint x: 232, endPoint y: 199, distance: 7.7
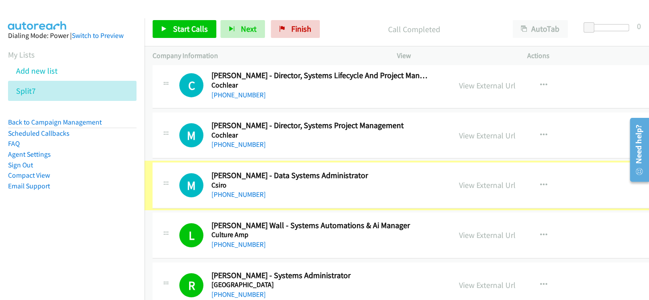
click at [242, 195] on div "[PHONE_NUMBER]" at bounding box center [322, 194] width 220 height 11
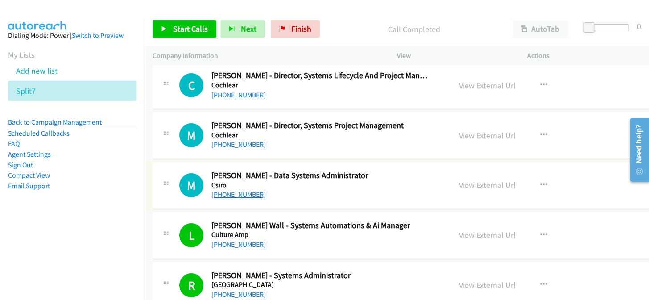
click at [236, 191] on link "[PHONE_NUMBER]" at bounding box center [239, 194] width 54 height 8
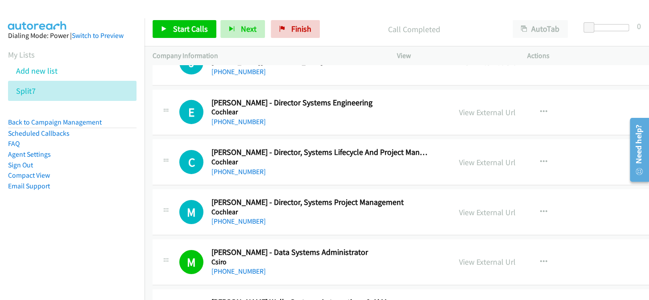
scroll to position [2617, 0]
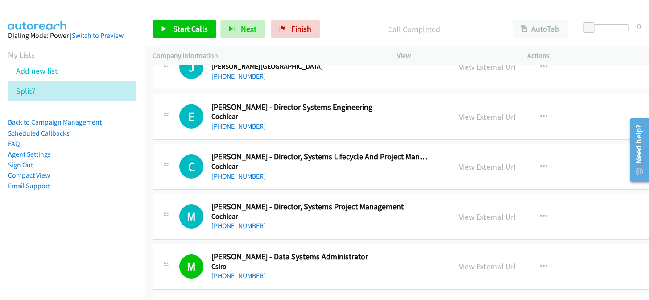
click at [230, 221] on link "[PHONE_NUMBER]" at bounding box center [239, 225] width 54 height 8
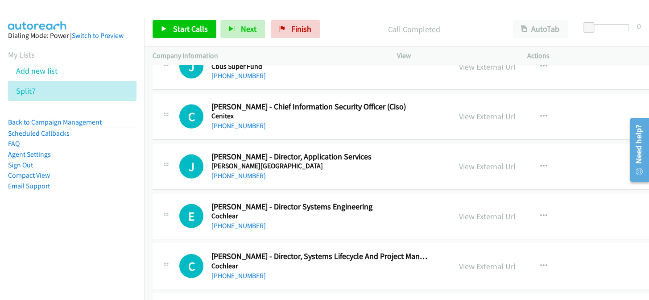
scroll to position [2496, 0]
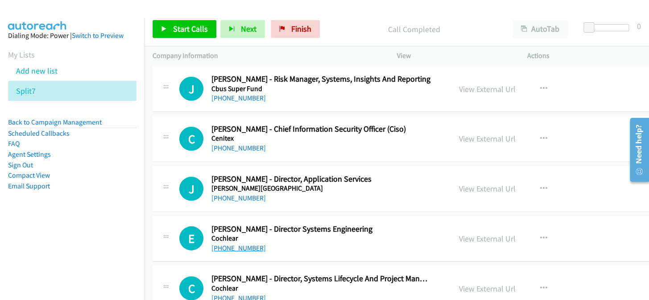
click at [227, 245] on link "[PHONE_NUMBER]" at bounding box center [239, 248] width 54 height 8
click at [236, 198] on link "[PHONE_NUMBER]" at bounding box center [239, 198] width 54 height 8
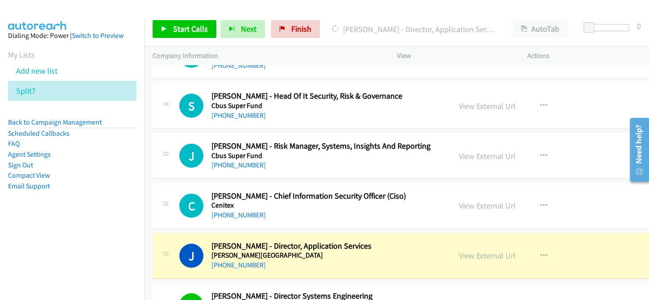
scroll to position [2414, 0]
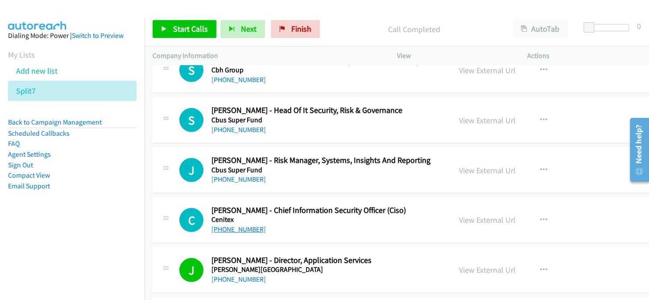
click at [235, 226] on link "[PHONE_NUMBER]" at bounding box center [239, 229] width 54 height 8
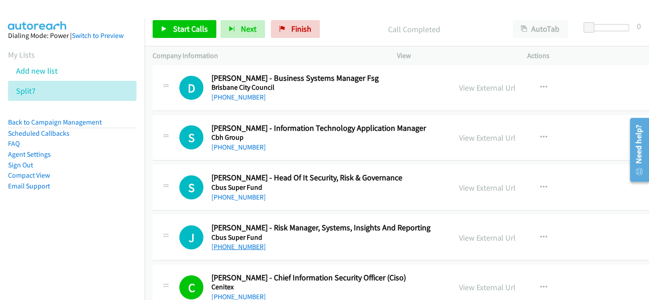
scroll to position [2334, 0]
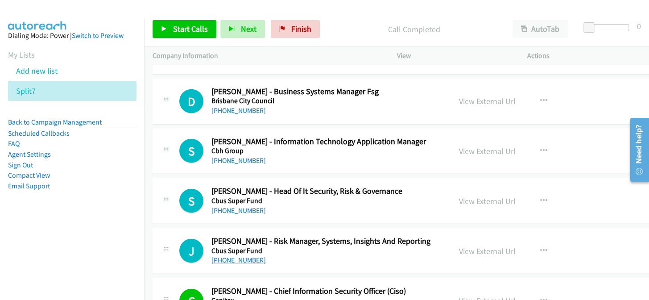
click at [236, 259] on link "[PHONE_NUMBER]" at bounding box center [239, 260] width 54 height 8
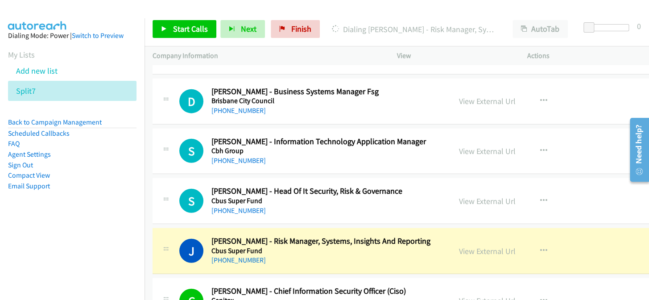
scroll to position [2293, 0]
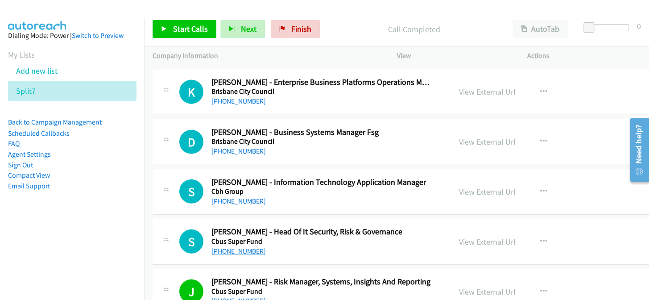
click at [252, 249] on link "[PHONE_NUMBER]" at bounding box center [239, 251] width 54 height 8
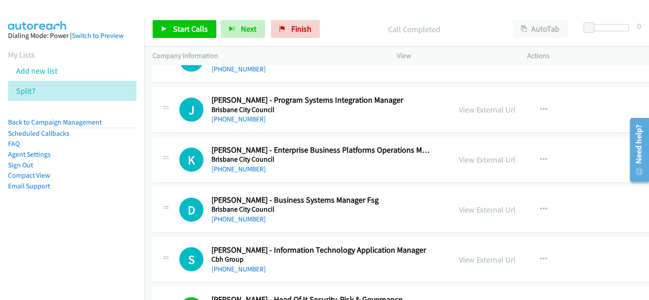
scroll to position [2212, 0]
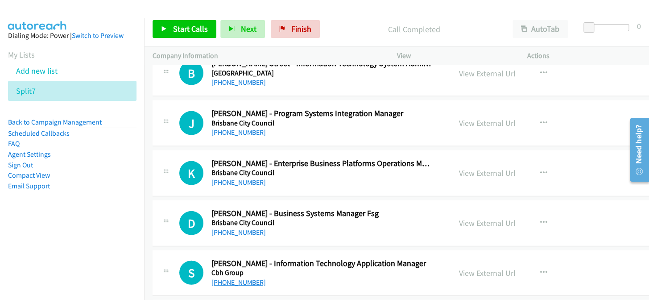
click at [238, 279] on link "[PHONE_NUMBER]" at bounding box center [239, 282] width 54 height 8
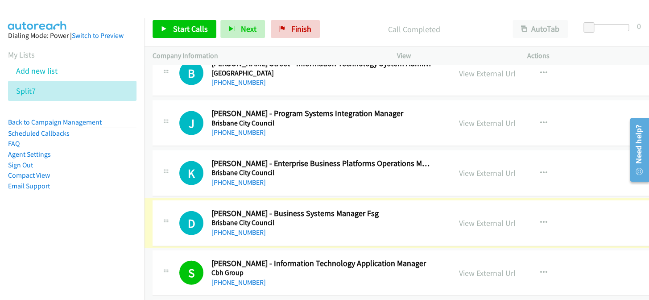
click at [236, 231] on link "[PHONE_NUMBER]" at bounding box center [239, 232] width 54 height 8
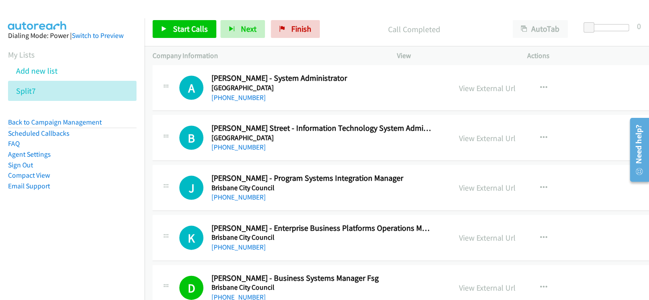
scroll to position [2131, 0]
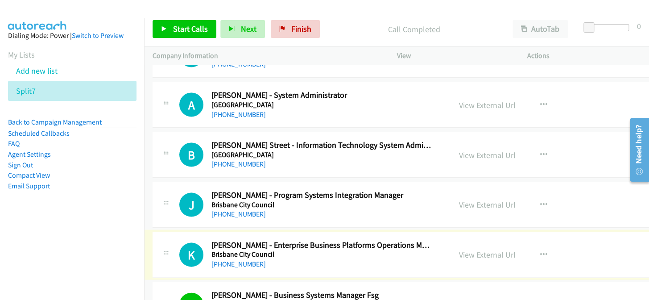
click at [230, 259] on link "[PHONE_NUMBER]" at bounding box center [239, 263] width 54 height 8
click at [233, 214] on link "[PHONE_NUMBER]" at bounding box center [239, 213] width 54 height 8
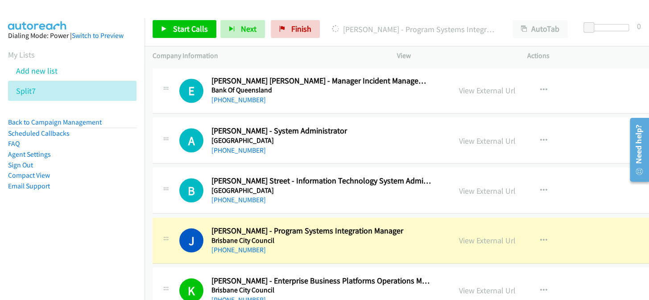
scroll to position [2090, 0]
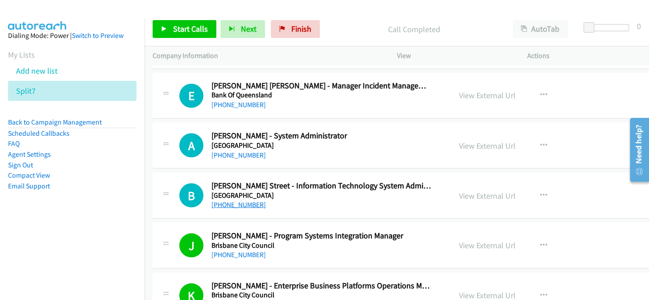
click at [237, 204] on link "[PHONE_NUMBER]" at bounding box center [239, 204] width 54 height 8
click at [228, 250] on link "[PHONE_NUMBER]" at bounding box center [239, 254] width 54 height 8
click at [232, 250] on link "[PHONE_NUMBER]" at bounding box center [239, 254] width 54 height 8
click at [461, 242] on link "View External Url" at bounding box center [487, 245] width 57 height 10
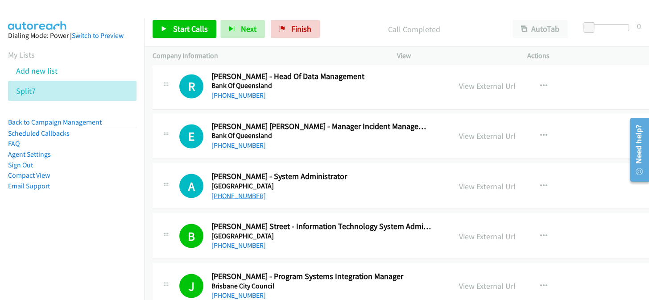
click at [249, 191] on link "[PHONE_NUMBER]" at bounding box center [239, 195] width 54 height 8
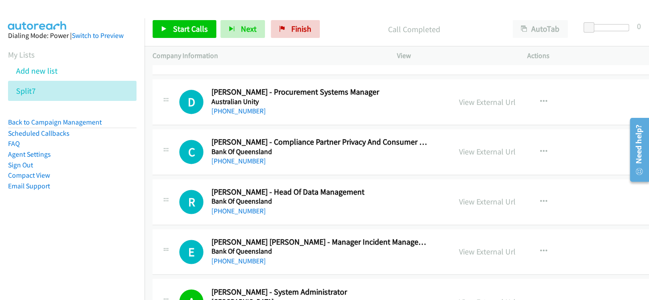
scroll to position [1928, 0]
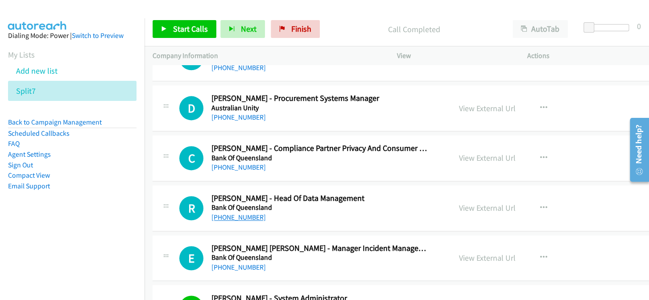
click at [249, 214] on link "[PHONE_NUMBER]" at bounding box center [239, 217] width 54 height 8
click at [228, 163] on link "[PHONE_NUMBER]" at bounding box center [239, 167] width 54 height 8
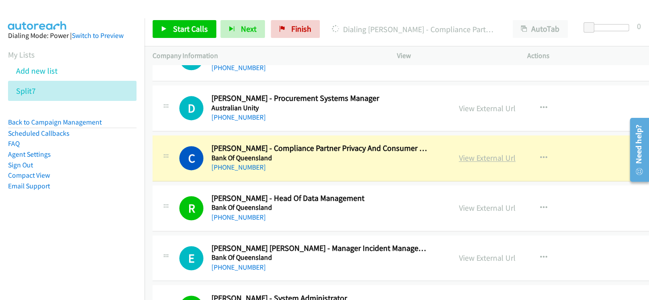
click at [468, 157] on link "View External Url" at bounding box center [487, 158] width 57 height 10
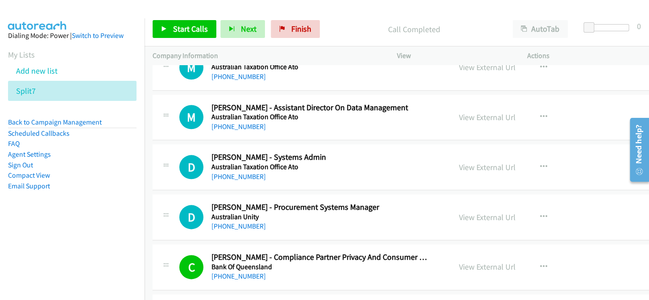
scroll to position [1806, 0]
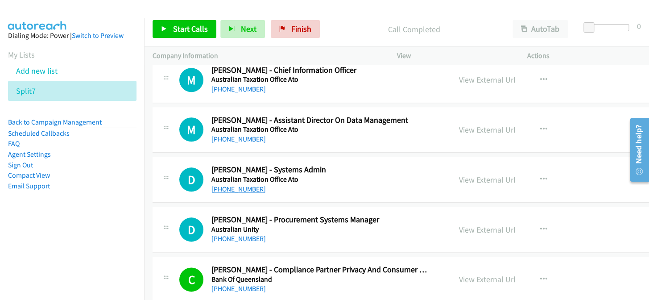
click at [245, 185] on link "[PHONE_NUMBER]" at bounding box center [239, 189] width 54 height 8
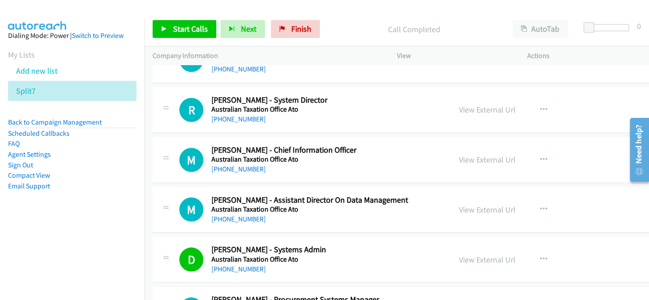
scroll to position [1725, 0]
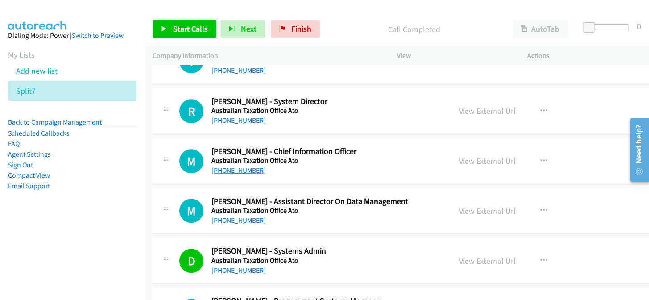
click at [227, 170] on link "[PHONE_NUMBER]" at bounding box center [239, 170] width 54 height 8
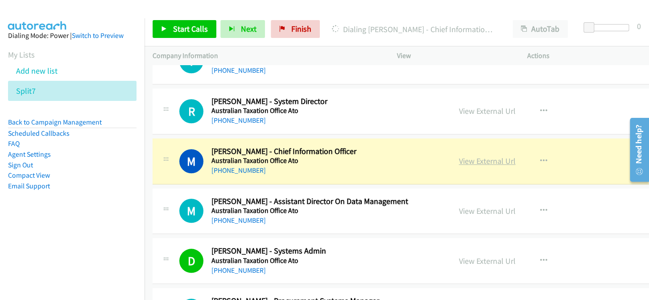
click at [472, 158] on link "View External Url" at bounding box center [487, 161] width 57 height 10
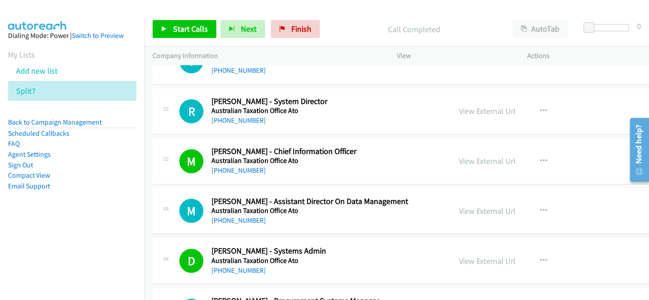
scroll to position [1684, 0]
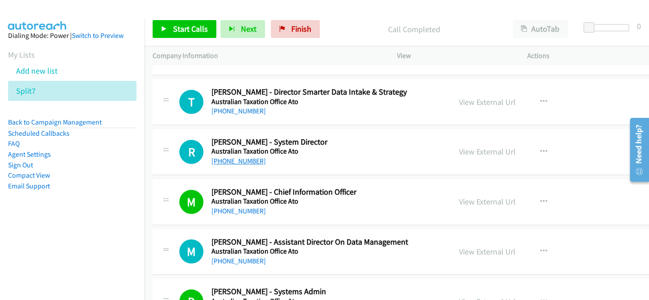
click at [237, 162] on link "[PHONE_NUMBER]" at bounding box center [239, 161] width 54 height 8
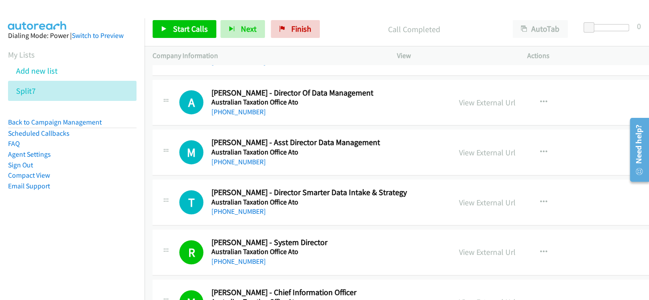
scroll to position [1563, 0]
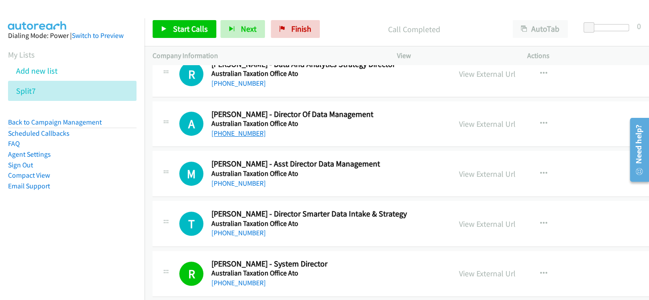
click at [229, 133] on link "[PHONE_NUMBER]" at bounding box center [239, 133] width 54 height 8
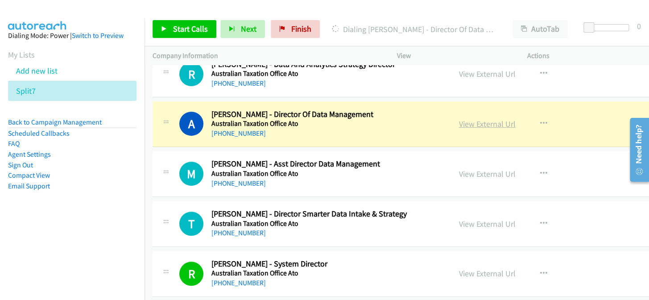
click at [459, 120] on link "View External Url" at bounding box center [487, 124] width 57 height 10
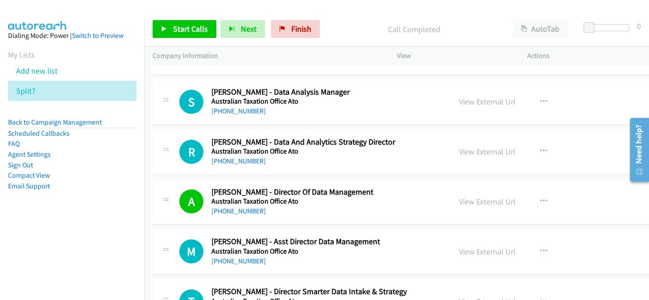
scroll to position [1481, 0]
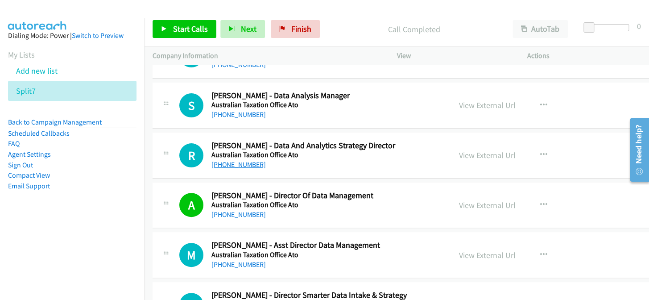
click at [239, 162] on link "[PHONE_NUMBER]" at bounding box center [239, 164] width 54 height 8
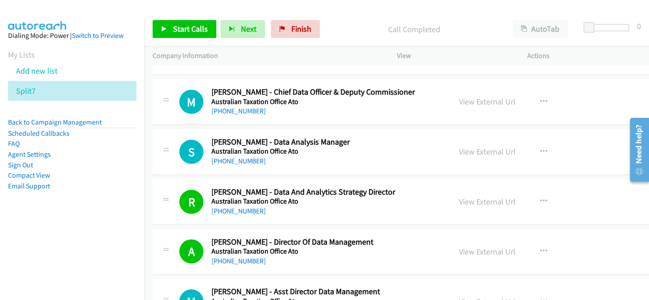
scroll to position [1401, 0]
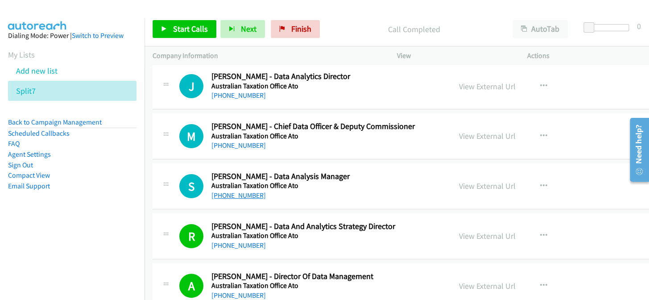
click at [245, 197] on link "[PHONE_NUMBER]" at bounding box center [239, 195] width 54 height 8
click at [245, 194] on link "[PHONE_NUMBER]" at bounding box center [239, 195] width 54 height 8
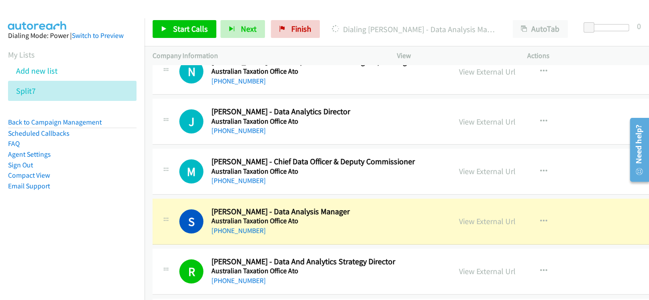
scroll to position [1319, 0]
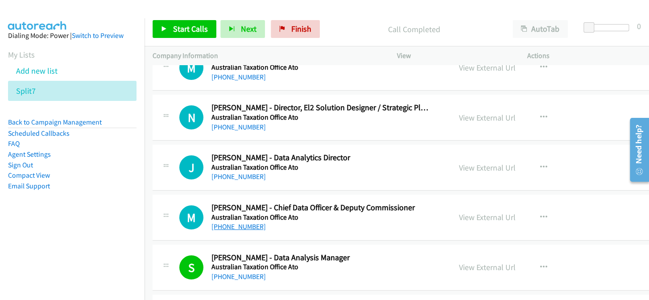
click at [236, 224] on link "[PHONE_NUMBER]" at bounding box center [239, 226] width 54 height 8
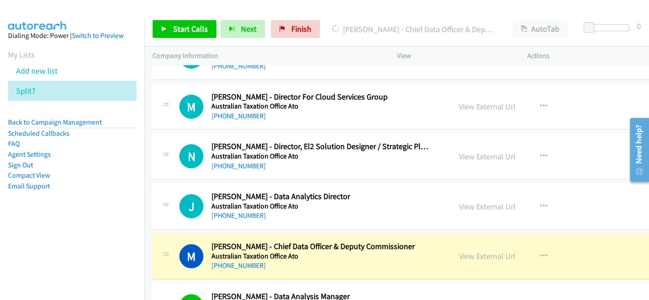
scroll to position [1279, 0]
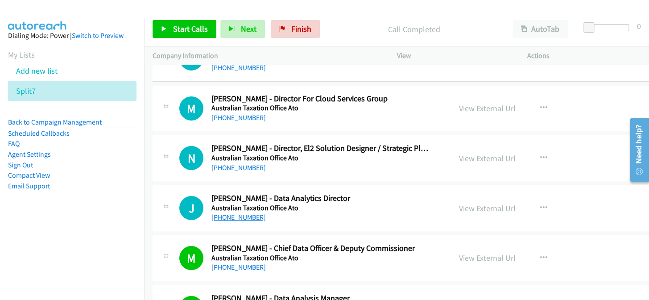
click at [234, 216] on link "[PHONE_NUMBER]" at bounding box center [239, 217] width 54 height 8
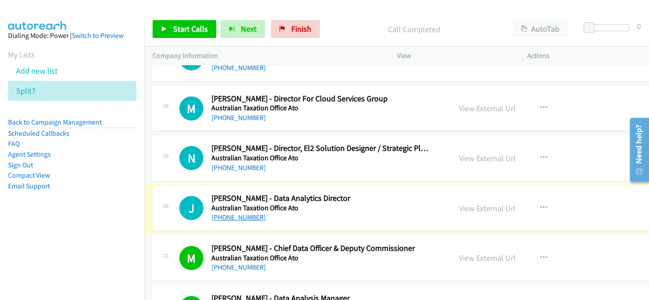
click at [234, 217] on link "[PHONE_NUMBER]" at bounding box center [239, 217] width 54 height 8
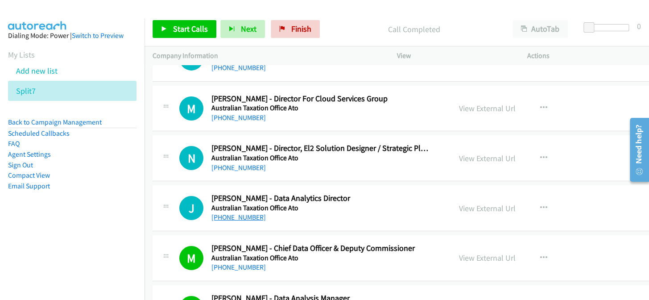
click at [235, 217] on link "[PHONE_NUMBER]" at bounding box center [239, 217] width 54 height 8
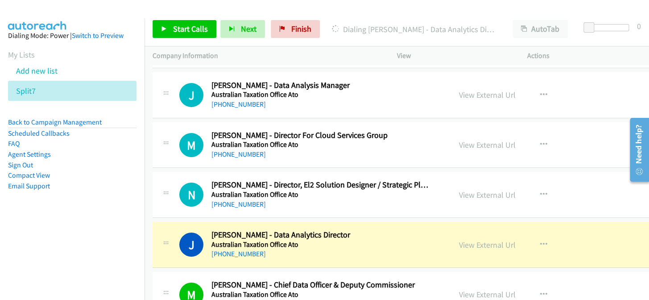
scroll to position [1238, 0]
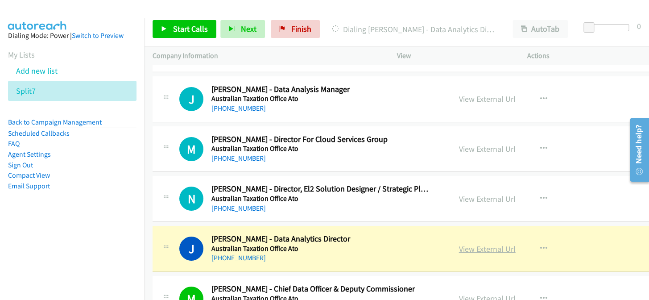
click at [471, 245] on link "View External Url" at bounding box center [487, 249] width 57 height 10
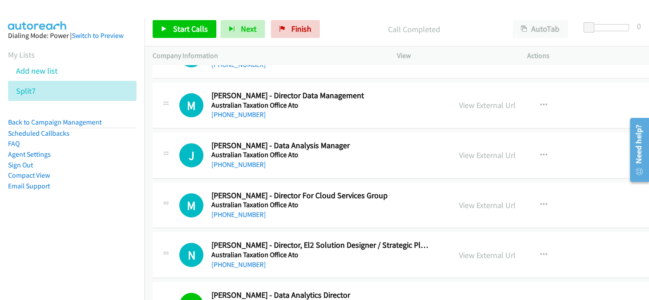
scroll to position [1157, 0]
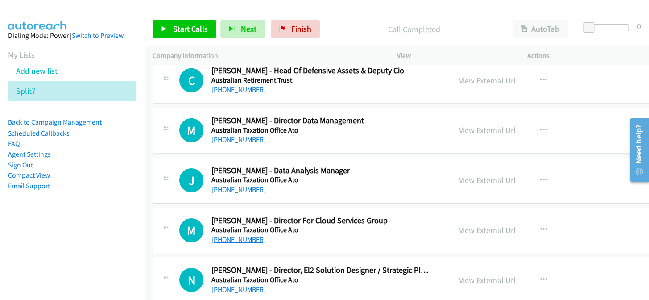
click at [247, 236] on link "[PHONE_NUMBER]" at bounding box center [239, 239] width 54 height 8
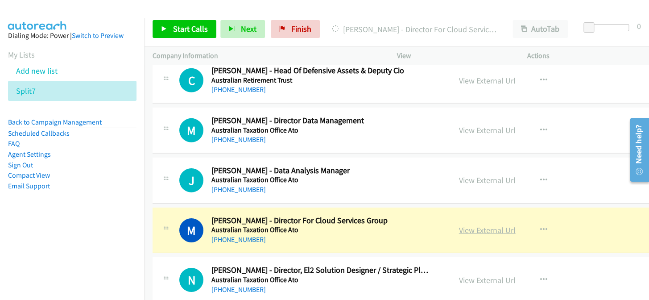
click at [459, 228] on link "View External Url" at bounding box center [487, 230] width 57 height 10
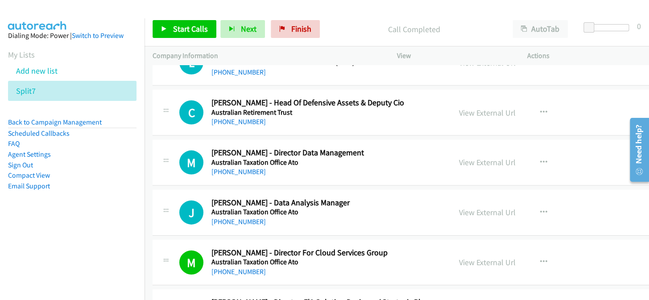
scroll to position [1076, 0]
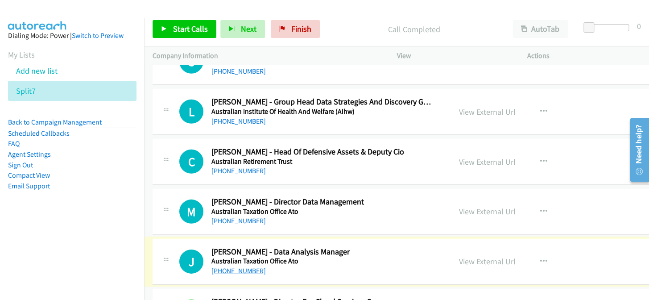
click at [232, 268] on link "[PHONE_NUMBER]" at bounding box center [239, 270] width 54 height 8
click at [461, 261] on link "View External Url" at bounding box center [487, 261] width 57 height 10
click at [254, 216] on link "[PHONE_NUMBER]" at bounding box center [239, 220] width 54 height 8
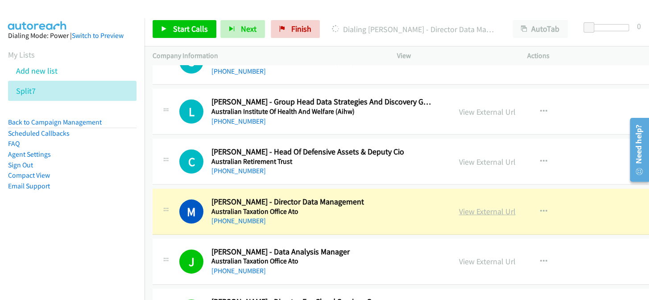
click at [459, 211] on link "View External Url" at bounding box center [487, 211] width 57 height 10
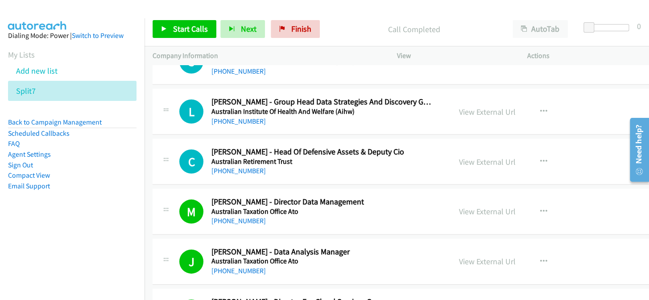
scroll to position [995, 0]
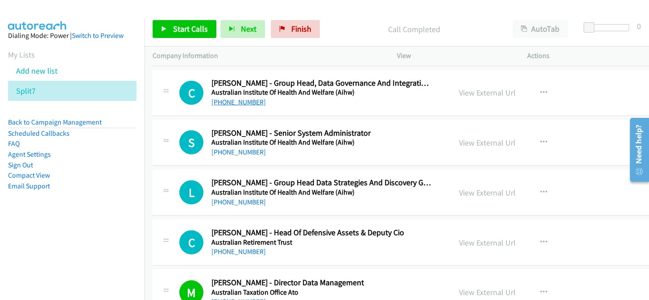
click at [224, 100] on link "[PHONE_NUMBER]" at bounding box center [239, 102] width 54 height 8
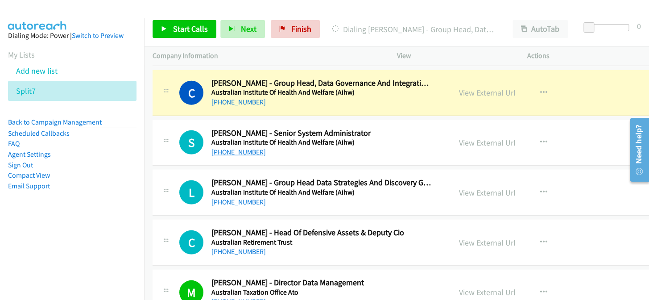
click at [244, 153] on link "[PHONE_NUMBER]" at bounding box center [239, 152] width 54 height 8
click at [244, 151] on link "[PHONE_NUMBER]" at bounding box center [239, 152] width 54 height 8
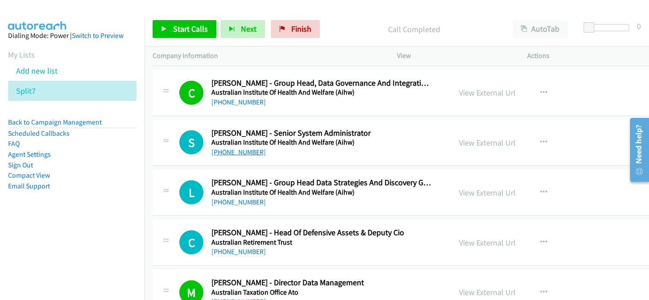
click at [241, 149] on link "[PHONE_NUMBER]" at bounding box center [239, 152] width 54 height 8
click at [231, 201] on link "[PHONE_NUMBER]" at bounding box center [239, 202] width 54 height 8
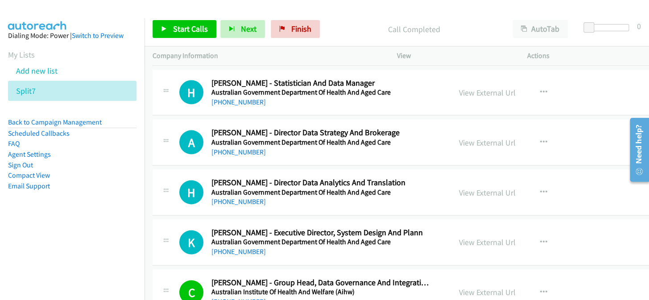
scroll to position [792, 0]
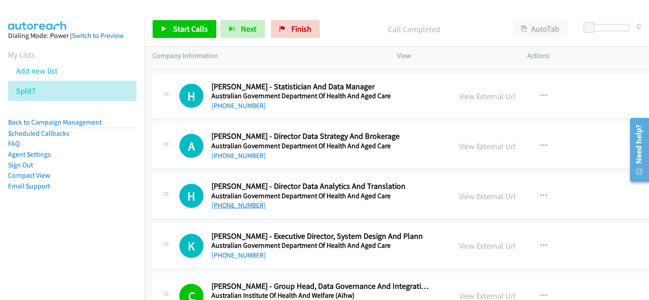
drag, startPoint x: 223, startPoint y: 195, endPoint x: 219, endPoint y: 204, distance: 10.6
click at [219, 204] on link "[PHONE_NUMBER]" at bounding box center [239, 205] width 54 height 8
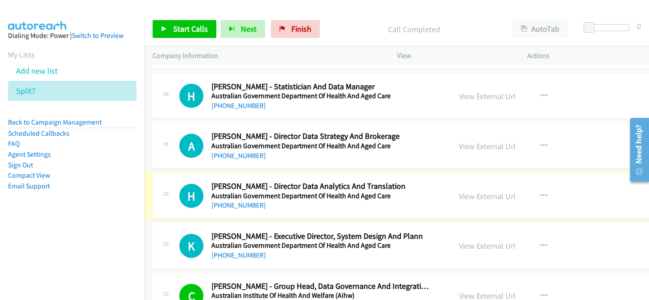
click at [219, 204] on link "[PHONE_NUMBER]" at bounding box center [239, 205] width 54 height 8
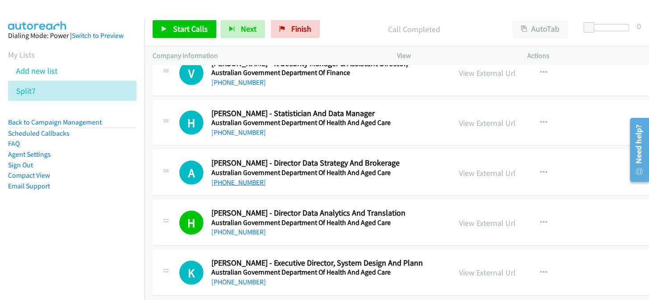
scroll to position [751, 0]
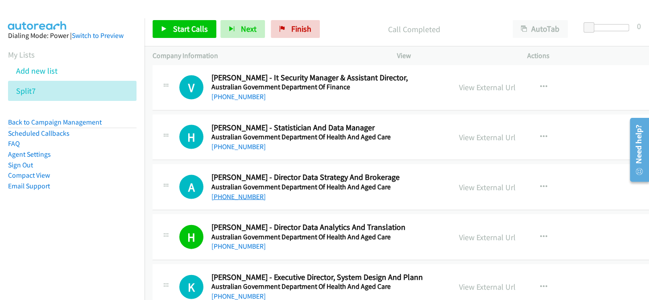
click at [241, 195] on link "[PHONE_NUMBER]" at bounding box center [239, 196] width 54 height 8
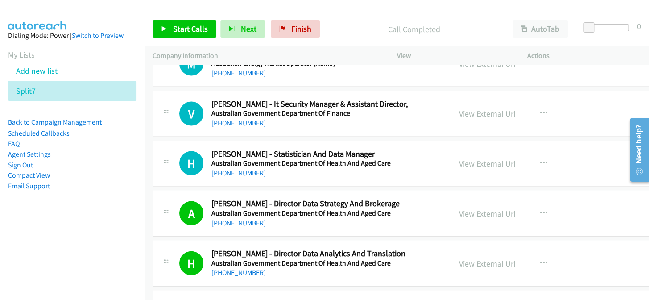
scroll to position [711, 0]
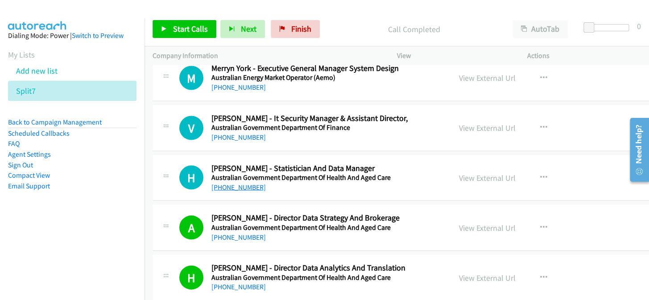
click at [244, 187] on link "[PHONE_NUMBER]" at bounding box center [239, 187] width 54 height 8
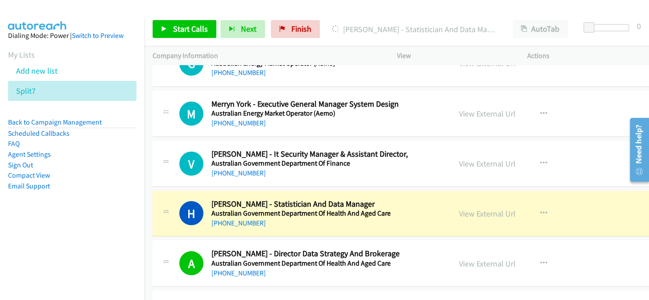
scroll to position [670, 0]
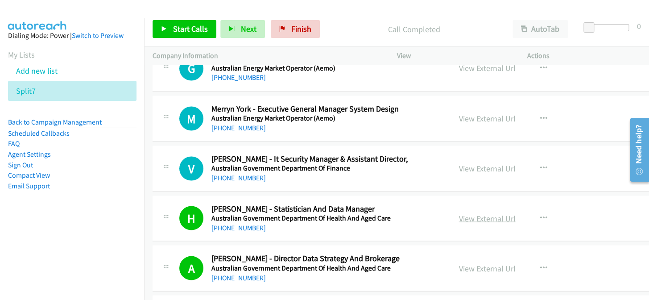
click at [477, 216] on link "View External Url" at bounding box center [487, 218] width 57 height 10
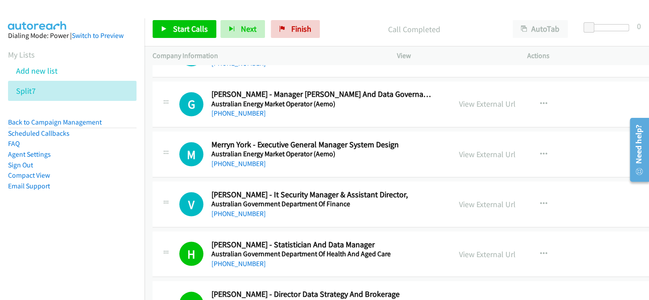
scroll to position [630, 0]
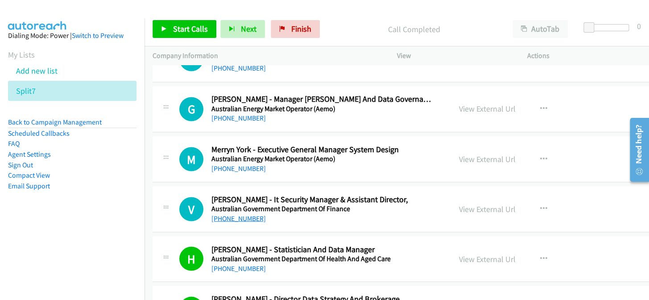
click at [236, 217] on link "[PHONE_NUMBER]" at bounding box center [239, 218] width 54 height 8
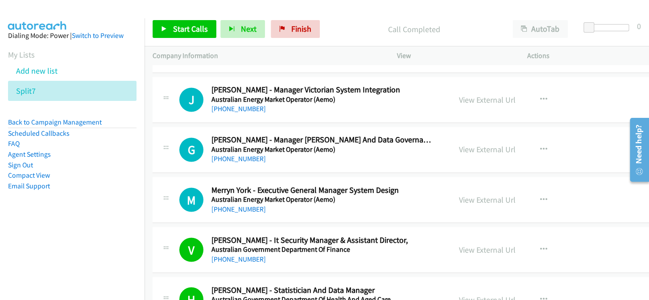
scroll to position [549, 0]
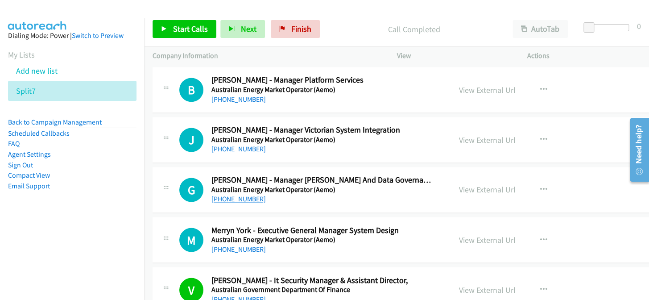
click at [228, 195] on link "[PHONE_NUMBER]" at bounding box center [239, 199] width 54 height 8
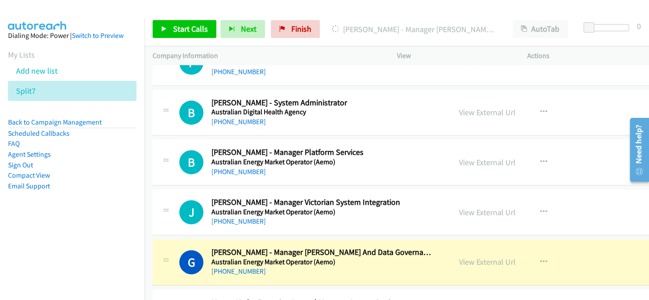
scroll to position [468, 0]
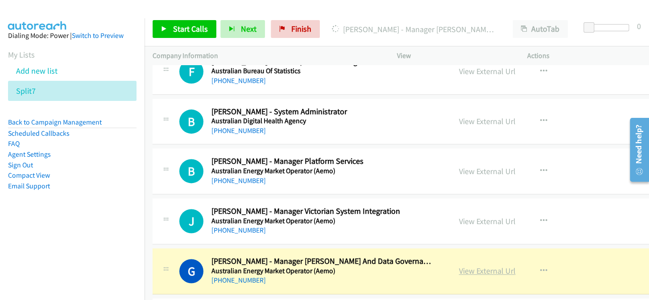
click at [459, 273] on link "View External Url" at bounding box center [487, 270] width 57 height 10
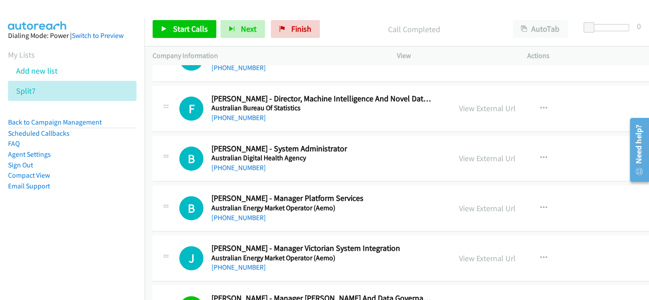
scroll to position [427, 0]
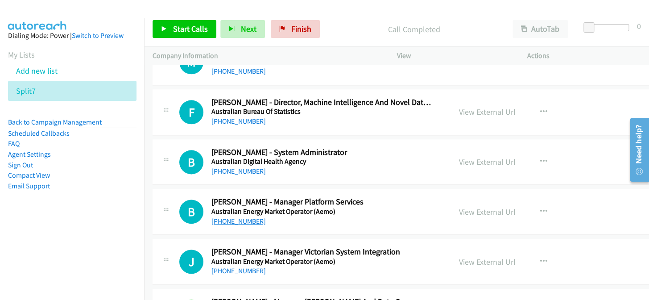
click at [245, 218] on link "[PHONE_NUMBER]" at bounding box center [239, 221] width 54 height 8
click at [243, 218] on link "[PHONE_NUMBER]" at bounding box center [239, 221] width 54 height 8
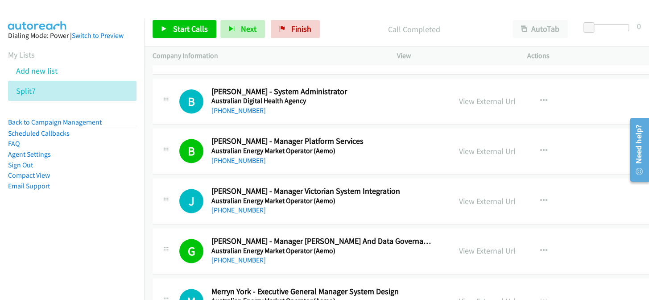
scroll to position [508, 0]
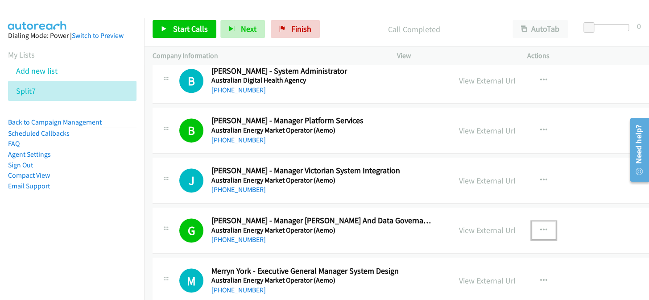
click at [540, 229] on icon "button" at bounding box center [543, 230] width 7 height 7
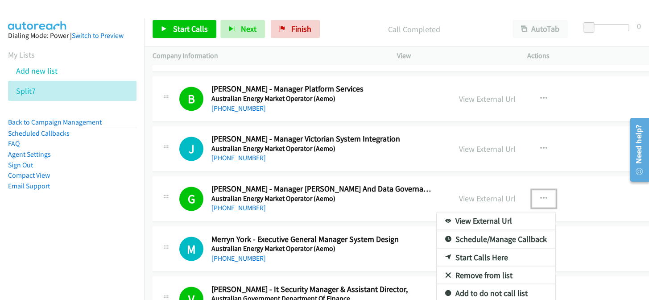
scroll to position [549, 0]
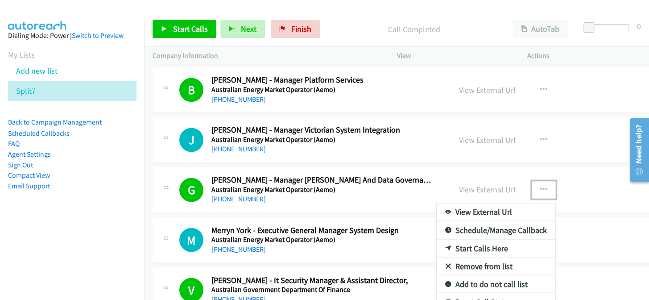
click at [464, 281] on link "Add to do not call list" at bounding box center [496, 284] width 119 height 18
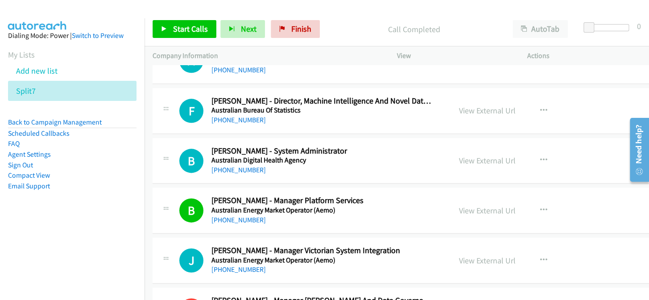
scroll to position [427, 0]
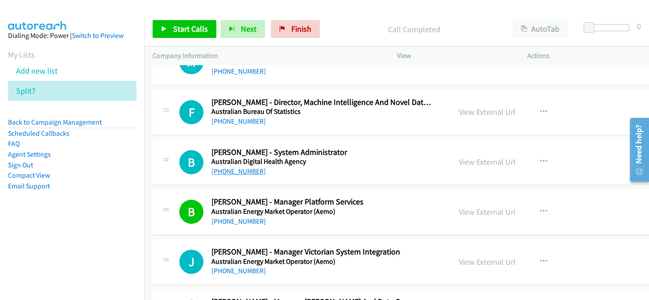
click at [241, 172] on link "[PHONE_NUMBER]" at bounding box center [239, 171] width 54 height 8
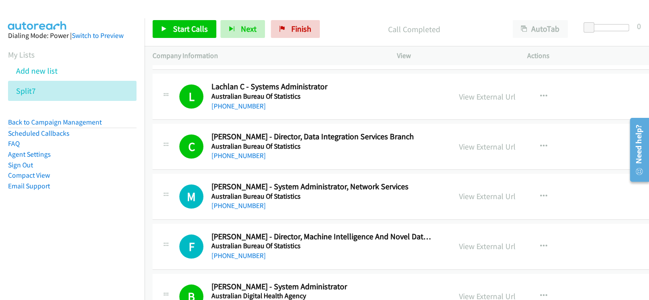
scroll to position [284, 0]
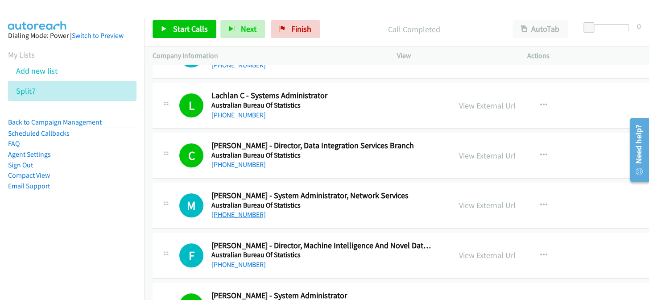
click at [236, 215] on link "[PHONE_NUMBER]" at bounding box center [239, 214] width 54 height 8
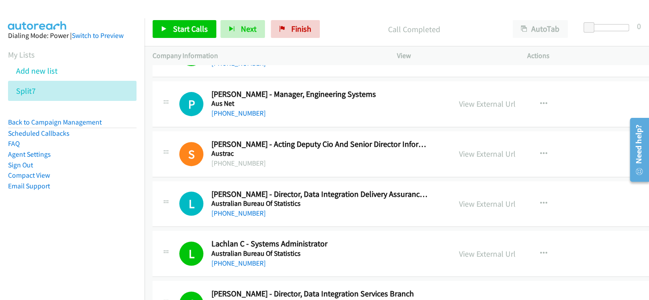
scroll to position [121, 0]
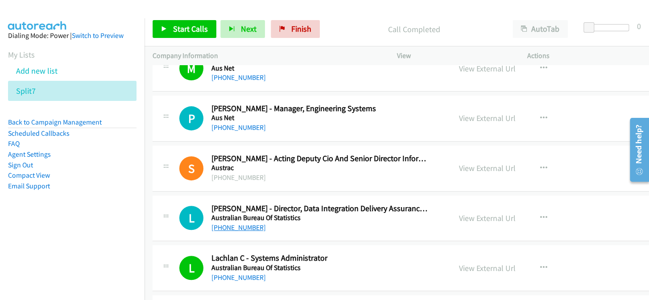
click at [252, 227] on link "[PHONE_NUMBER]" at bounding box center [239, 227] width 54 height 8
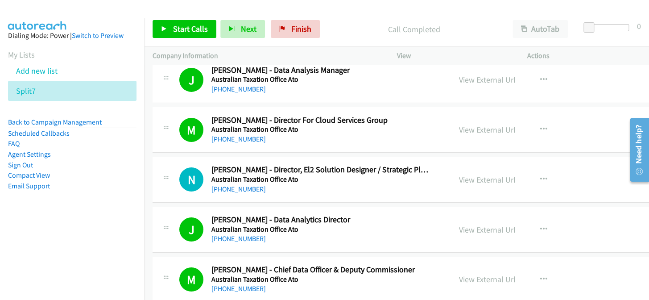
scroll to position [1298, 0]
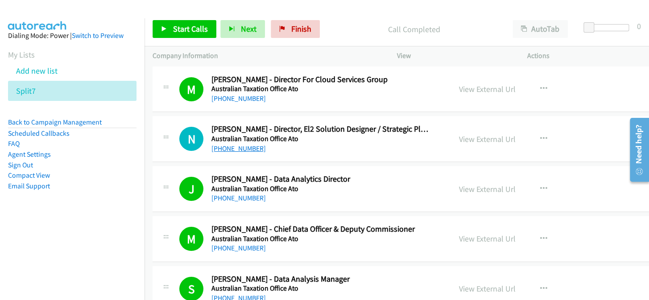
click at [227, 145] on link "[PHONE_NUMBER]" at bounding box center [239, 148] width 54 height 8
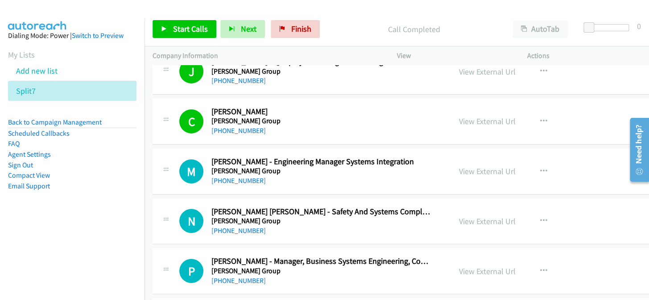
scroll to position [4097, 0]
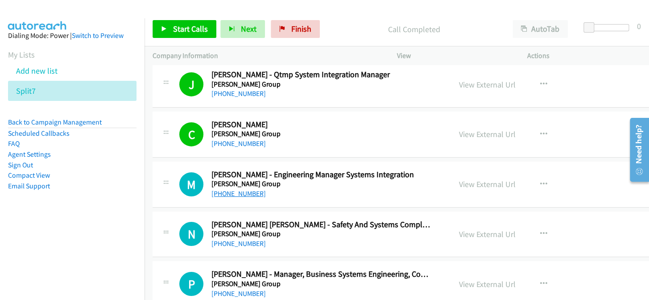
click at [233, 189] on link "[PHONE_NUMBER]" at bounding box center [239, 193] width 54 height 8
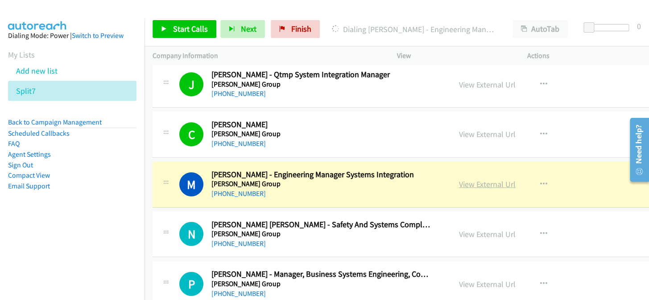
click at [466, 179] on link "View External Url" at bounding box center [487, 184] width 57 height 10
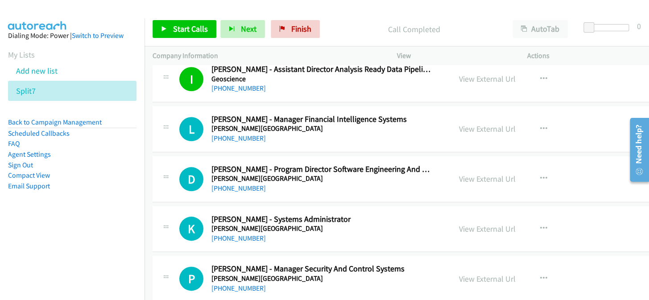
scroll to position [4665, 0]
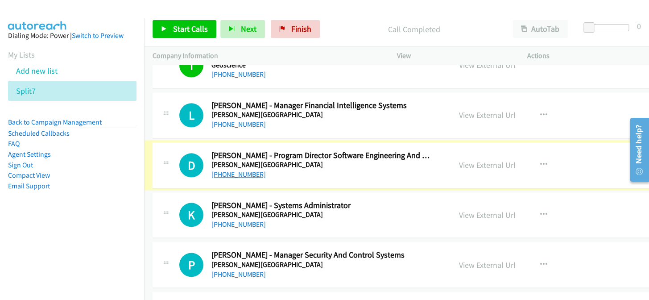
click at [236, 170] on link "[PHONE_NUMBER]" at bounding box center [239, 174] width 54 height 8
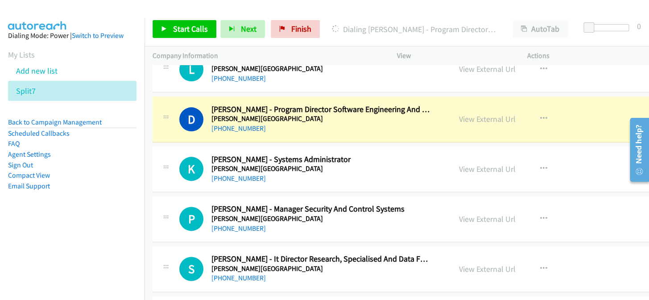
scroll to position [4705, 0]
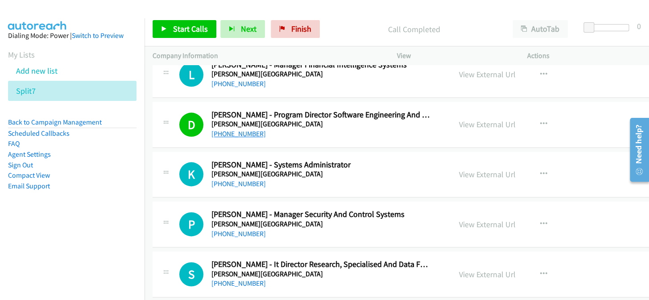
click at [233, 130] on link "[PHONE_NUMBER]" at bounding box center [239, 133] width 54 height 8
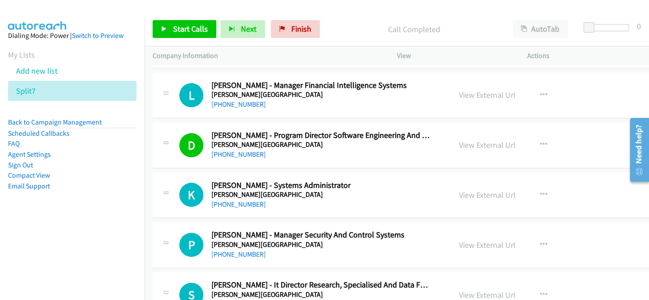
scroll to position [4665, 0]
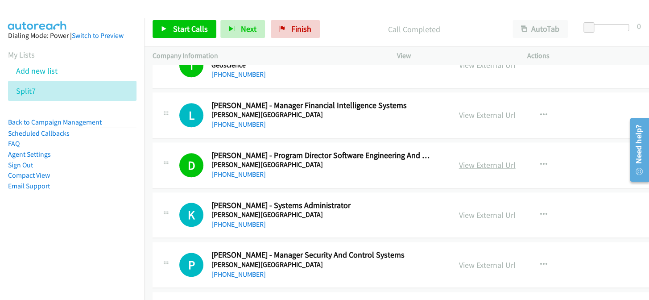
click at [459, 160] on link "View External Url" at bounding box center [487, 165] width 57 height 10
click at [237, 220] on link "[PHONE_NUMBER]" at bounding box center [239, 224] width 54 height 8
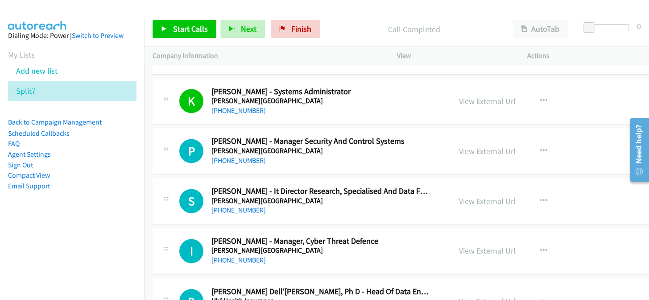
scroll to position [4827, 0]
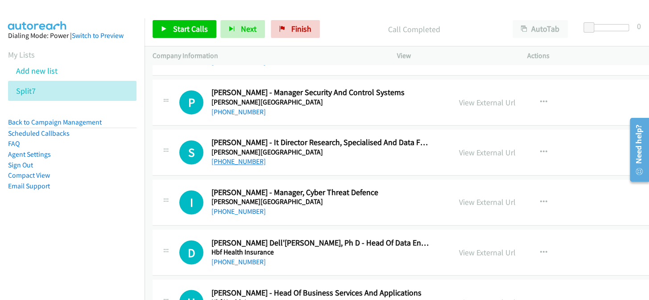
click at [218, 157] on link "[PHONE_NUMBER]" at bounding box center [239, 161] width 54 height 8
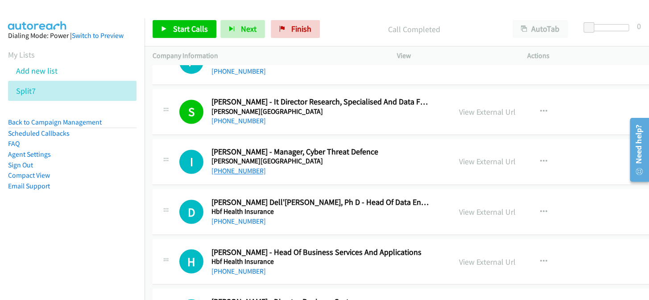
click at [234, 166] on link "[PHONE_NUMBER]" at bounding box center [239, 170] width 54 height 8
click at [232, 217] on link "[PHONE_NUMBER]" at bounding box center [239, 220] width 54 height 8
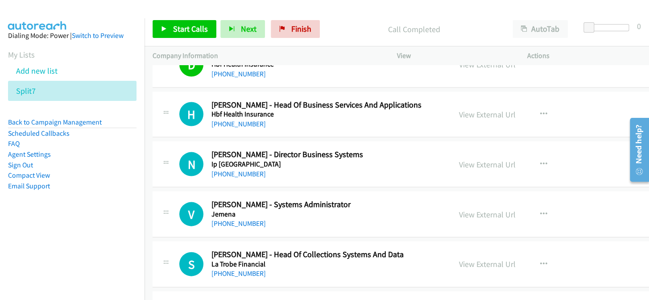
scroll to position [5030, 0]
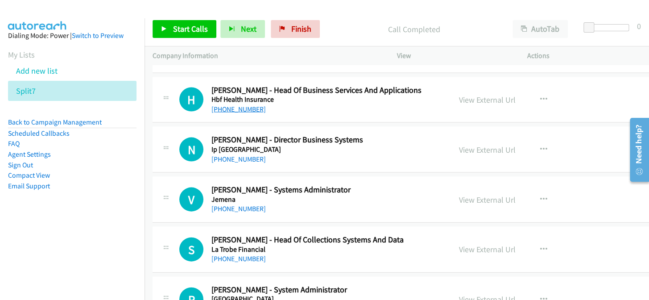
click at [224, 104] on link "[PHONE_NUMBER]" at bounding box center [239, 108] width 54 height 8
click at [243, 154] on link "[PHONE_NUMBER]" at bounding box center [239, 158] width 54 height 8
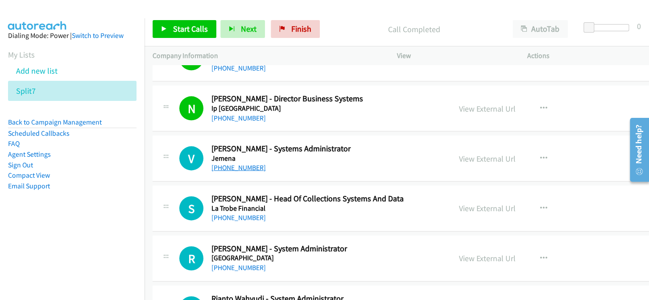
click at [232, 163] on link "[PHONE_NUMBER]" at bounding box center [239, 167] width 54 height 8
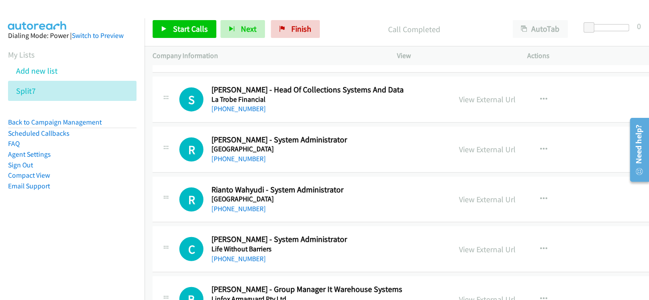
scroll to position [5192, 0]
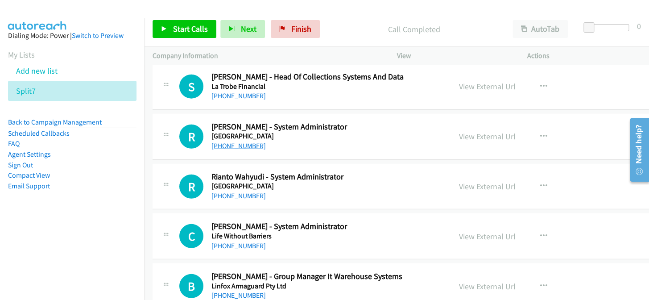
click at [230, 141] on link "[PHONE_NUMBER]" at bounding box center [239, 145] width 54 height 8
click at [234, 191] on link "[PHONE_NUMBER]" at bounding box center [239, 195] width 54 height 8
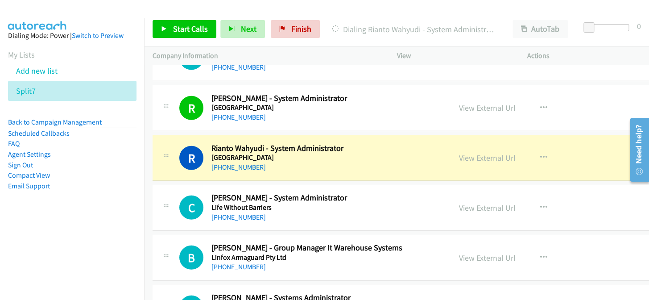
scroll to position [5273, 0]
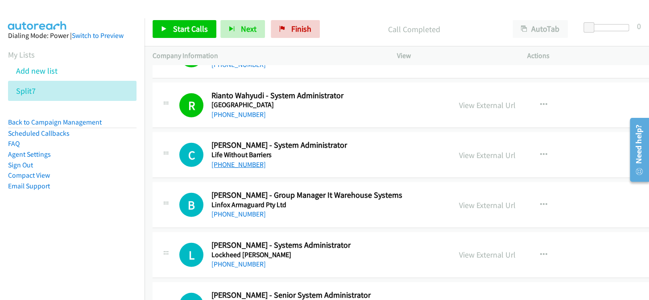
click at [238, 160] on link "[PHONE_NUMBER]" at bounding box center [239, 164] width 54 height 8
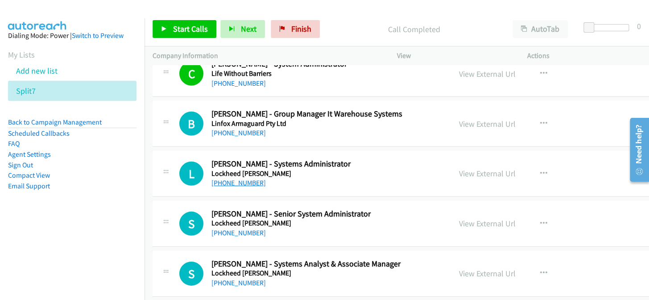
scroll to position [5395, 0]
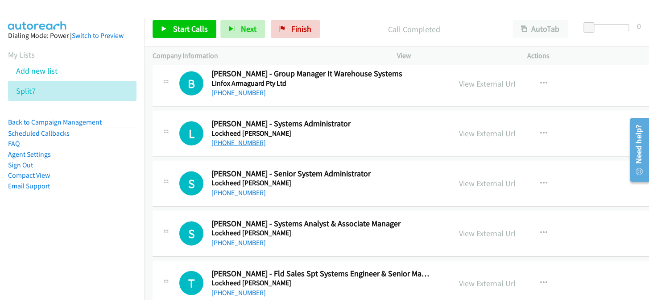
click at [221, 139] on link "[PHONE_NUMBER]" at bounding box center [239, 142] width 54 height 8
click at [234, 188] on link "[PHONE_NUMBER]" at bounding box center [239, 192] width 54 height 8
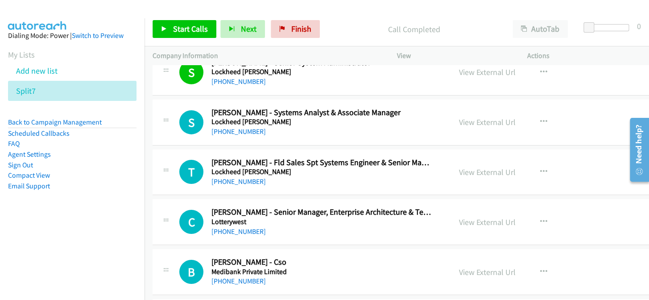
scroll to position [5517, 0]
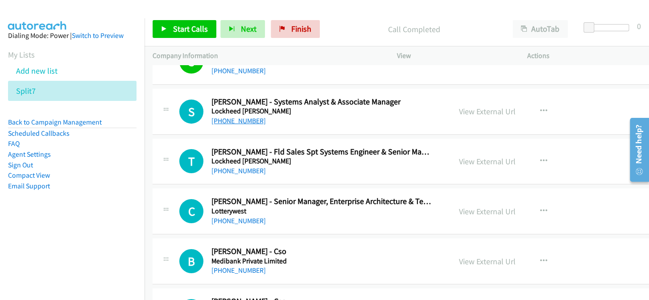
click at [226, 116] on link "[PHONE_NUMBER]" at bounding box center [239, 120] width 54 height 8
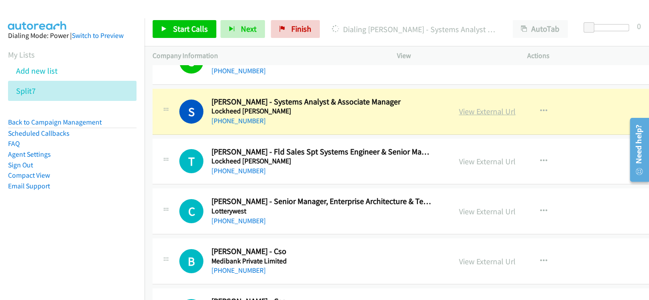
click at [473, 106] on link "View External Url" at bounding box center [487, 111] width 57 height 10
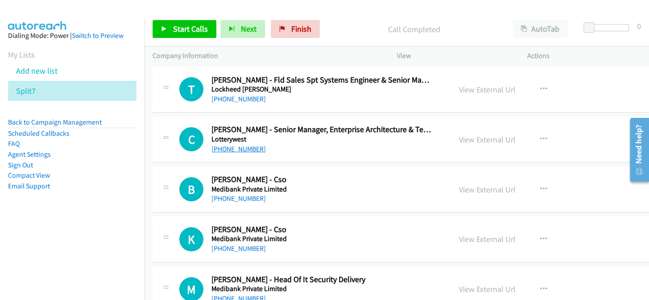
scroll to position [5598, 0]
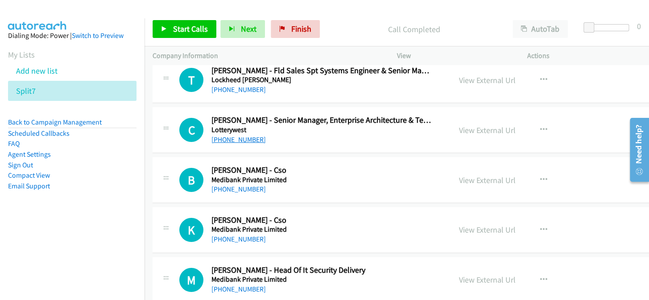
click at [239, 135] on link "[PHONE_NUMBER]" at bounding box center [239, 139] width 54 height 8
click at [228, 185] on link "[PHONE_NUMBER]" at bounding box center [239, 189] width 54 height 8
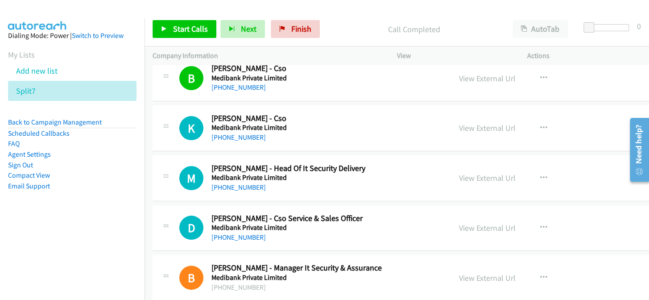
scroll to position [5720, 0]
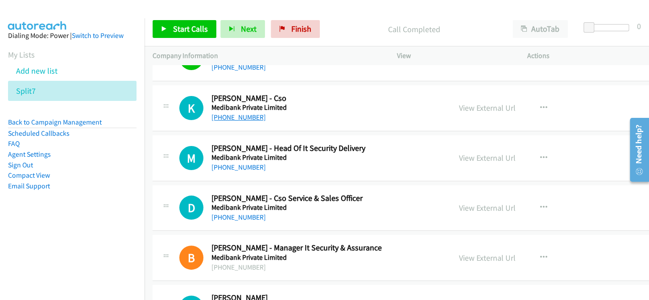
click at [241, 113] on link "[PHONE_NUMBER]" at bounding box center [239, 117] width 54 height 8
click at [245, 163] on link "[PHONE_NUMBER]" at bounding box center [239, 167] width 54 height 8
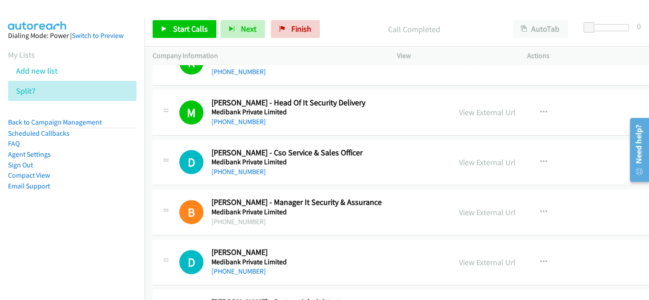
scroll to position [5760, 0]
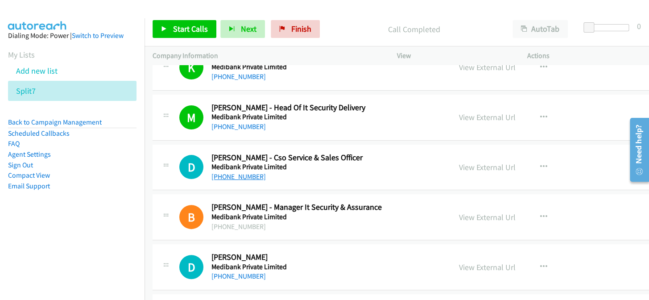
click at [236, 172] on link "[PHONE_NUMBER]" at bounding box center [239, 176] width 54 height 8
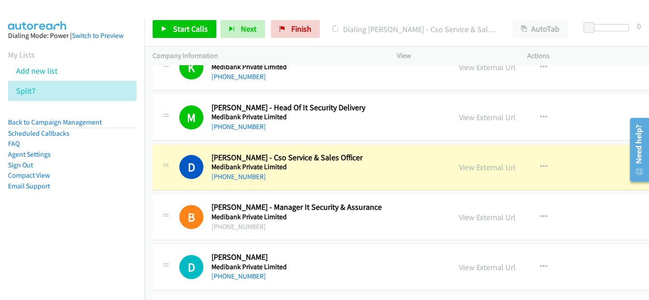
scroll to position [5801, 0]
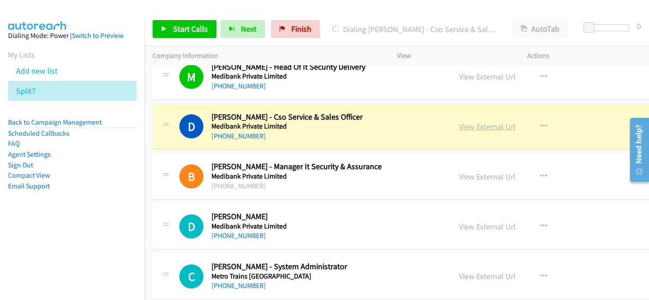
click at [470, 121] on link "View External Url" at bounding box center [487, 126] width 57 height 10
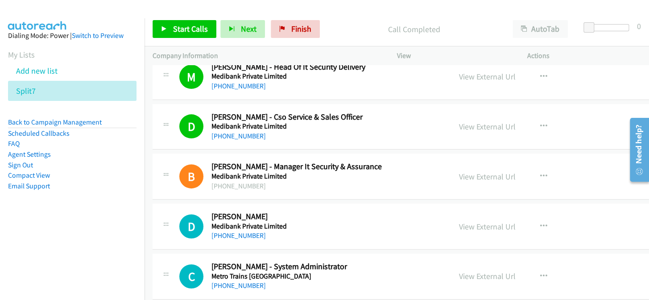
scroll to position [5841, 0]
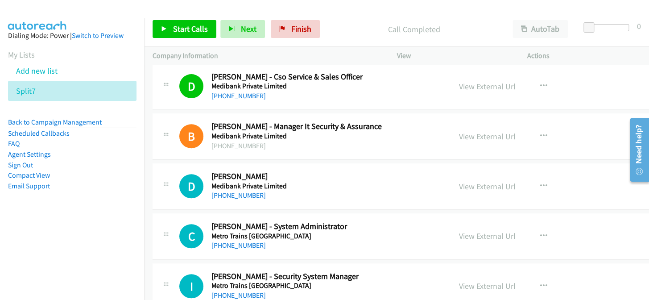
click at [375, 34] on p "Call Completed" at bounding box center [414, 29] width 165 height 12
click at [540, 83] on icon "button" at bounding box center [543, 86] width 7 height 7
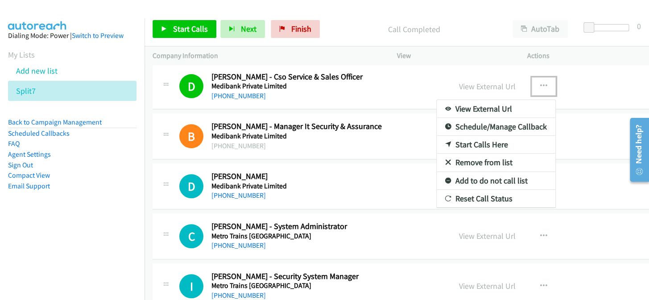
click at [445, 172] on link "Add to do not call list" at bounding box center [496, 181] width 119 height 18
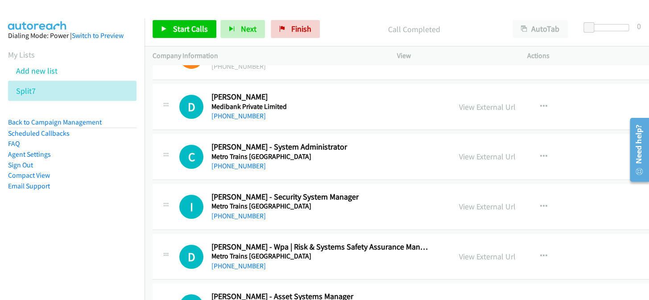
scroll to position [5922, 0]
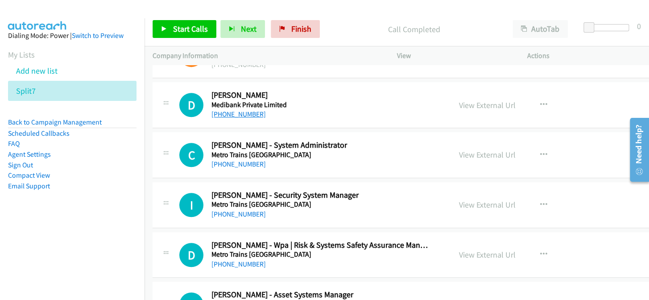
click at [253, 110] on link "[PHONE_NUMBER]" at bounding box center [239, 114] width 54 height 8
click at [237, 160] on link "[PHONE_NUMBER]" at bounding box center [239, 164] width 54 height 8
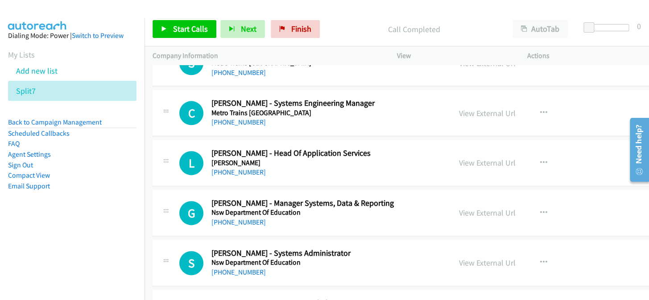
scroll to position [6206, 0]
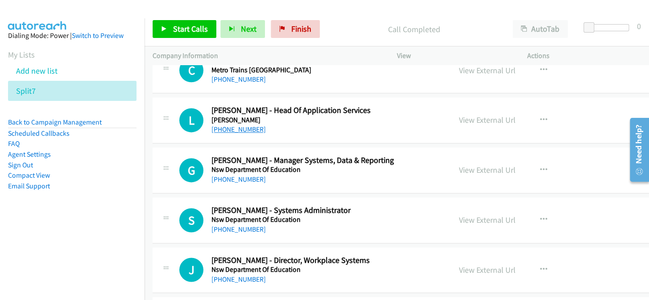
click at [232, 125] on link "[PHONE_NUMBER]" at bounding box center [239, 129] width 54 height 8
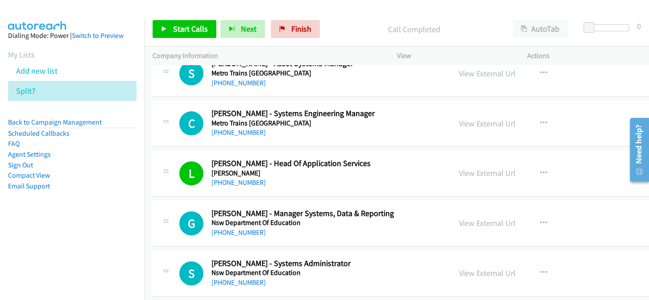
scroll to position [6166, 0]
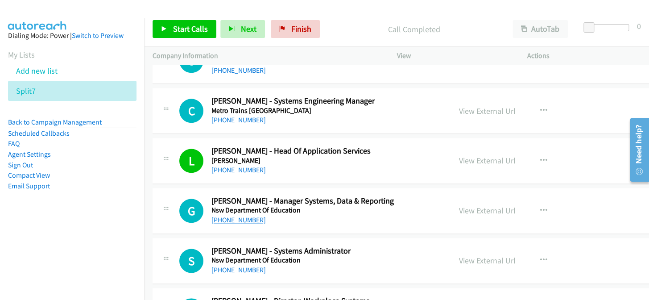
click at [221, 216] on link "[PHONE_NUMBER]" at bounding box center [239, 220] width 54 height 8
click at [232, 265] on link "[PHONE_NUMBER]" at bounding box center [239, 269] width 54 height 8
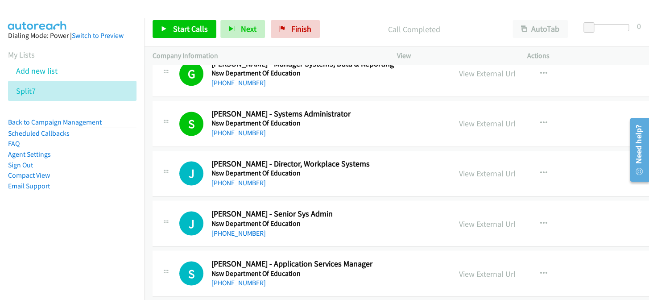
scroll to position [6328, 0]
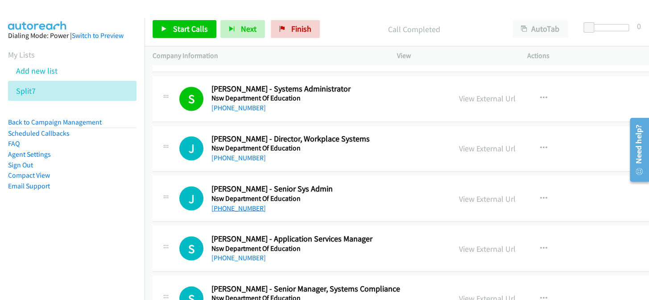
click at [222, 203] on link "[PHONE_NUMBER]" at bounding box center [239, 207] width 54 height 8
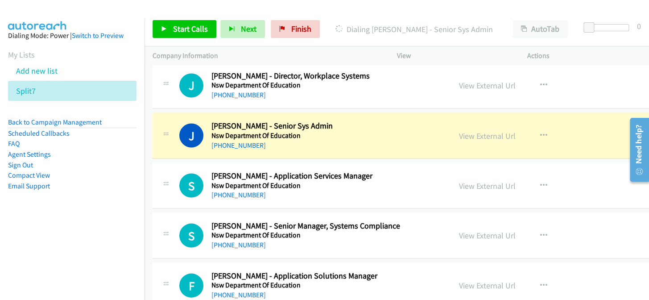
scroll to position [6409, 0]
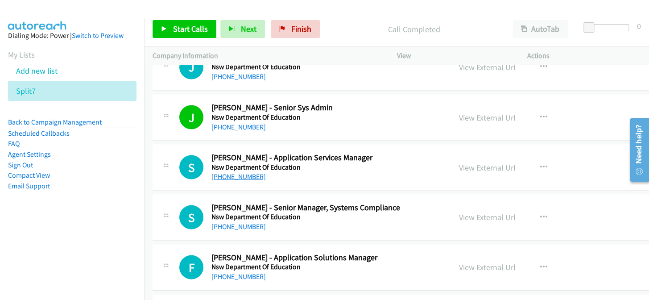
click at [255, 172] on link "[PHONE_NUMBER]" at bounding box center [239, 176] width 54 height 8
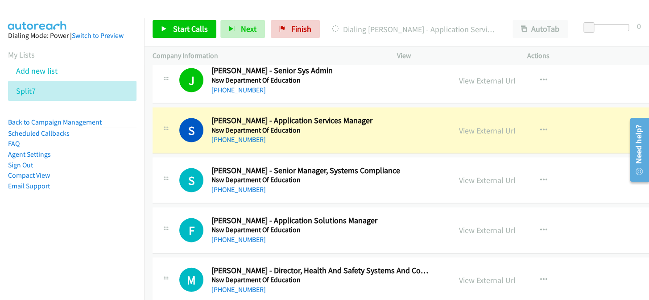
scroll to position [6450, 0]
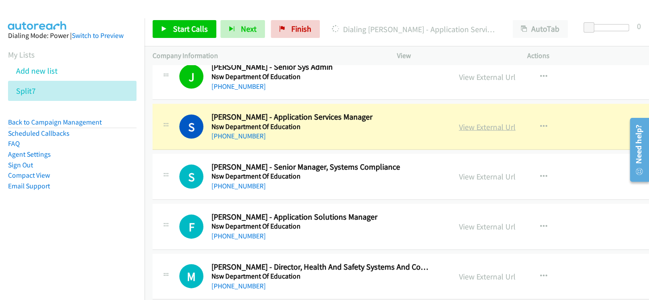
click at [459, 121] on link "View External Url" at bounding box center [487, 126] width 57 height 10
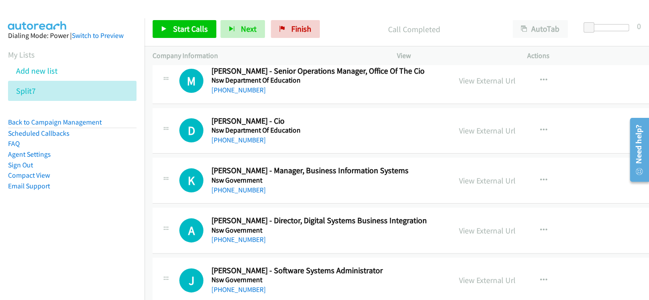
scroll to position [7139, 0]
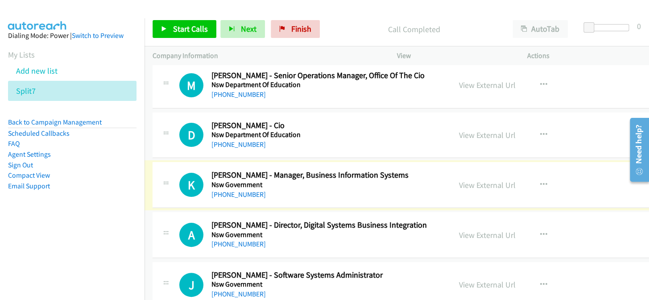
click at [223, 190] on link "[PHONE_NUMBER]" at bounding box center [239, 194] width 54 height 8
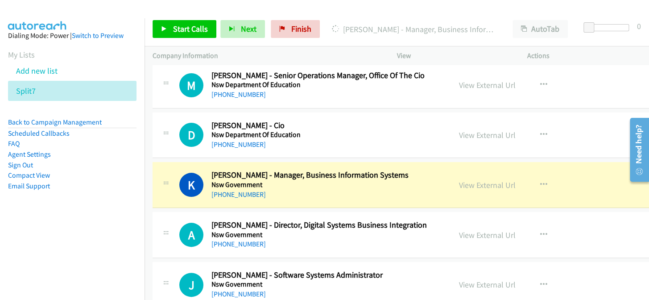
scroll to position [7180, 0]
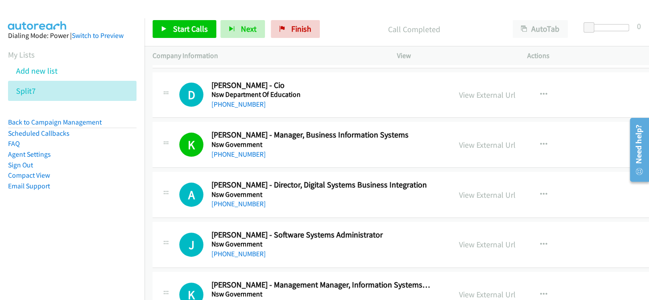
click at [249, 199] on link "[PHONE_NUMBER]" at bounding box center [239, 203] width 54 height 8
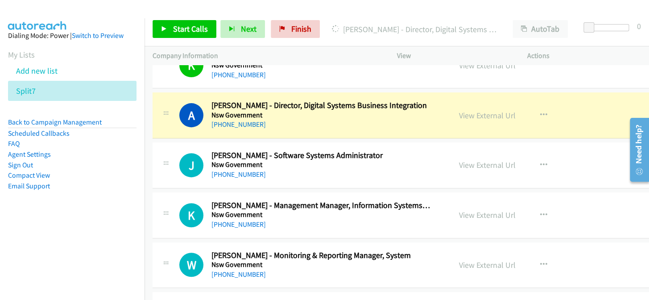
scroll to position [7261, 0]
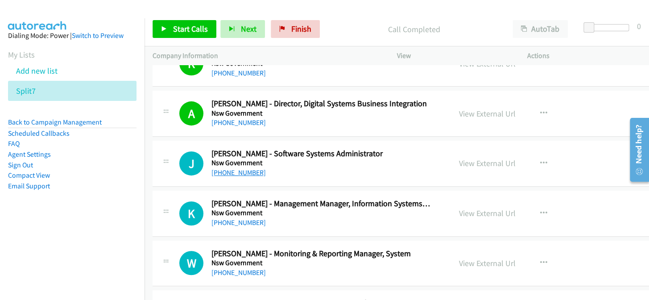
click at [244, 168] on link "[PHONE_NUMBER]" at bounding box center [239, 172] width 54 height 8
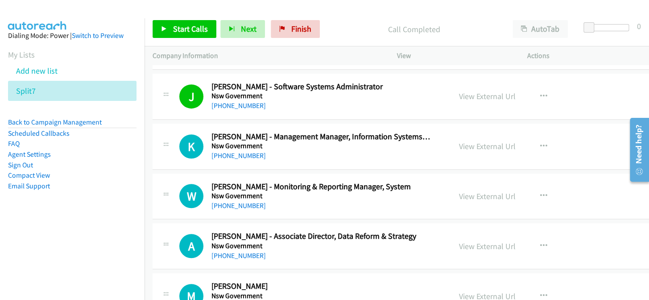
scroll to position [7342, 0]
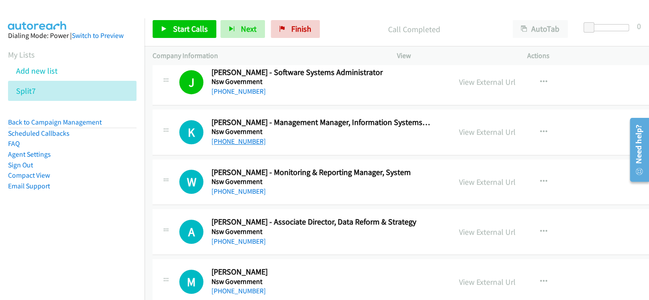
click at [240, 137] on link "[PHONE_NUMBER]" at bounding box center [239, 141] width 54 height 8
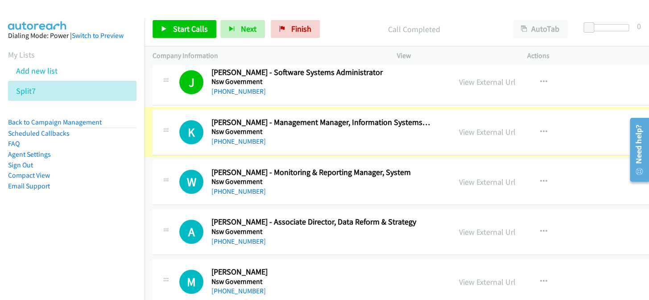
click at [240, 137] on link "[PHONE_NUMBER]" at bounding box center [239, 141] width 54 height 8
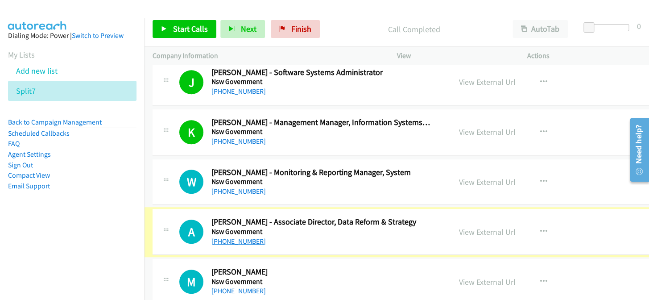
click at [242, 237] on link "[PHONE_NUMBER]" at bounding box center [239, 241] width 54 height 8
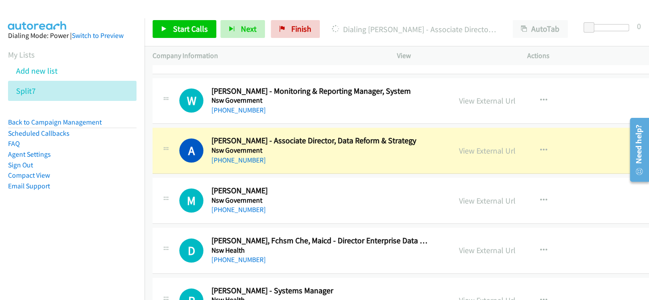
scroll to position [7464, 0]
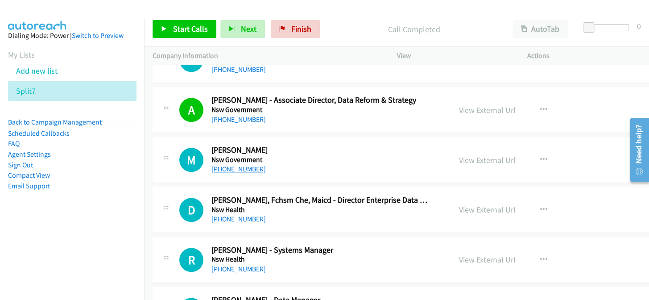
click at [241, 165] on link "[PHONE_NUMBER]" at bounding box center [239, 169] width 54 height 8
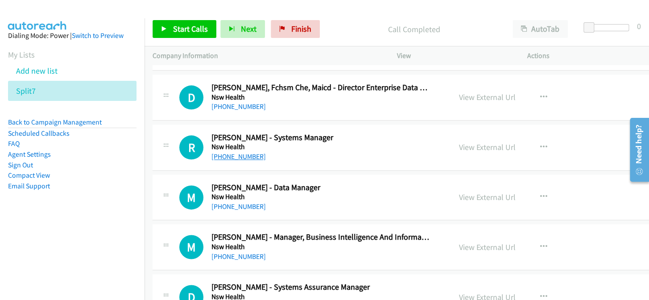
scroll to position [7586, 0]
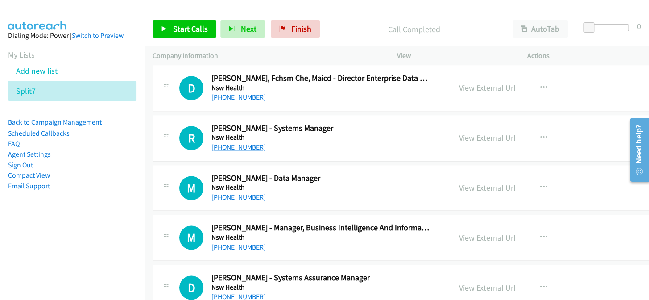
click at [219, 143] on link "[PHONE_NUMBER]" at bounding box center [239, 147] width 54 height 8
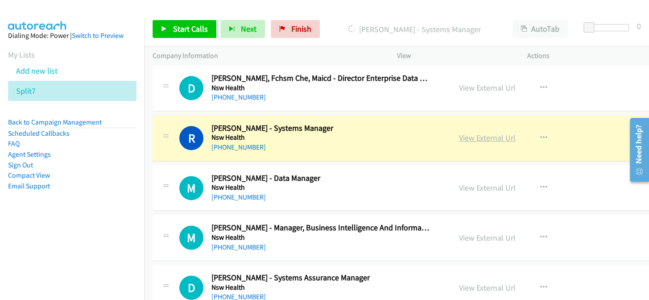
click at [459, 133] on link "View External Url" at bounding box center [487, 138] width 57 height 10
